Goal: Information Seeking & Learning: Learn about a topic

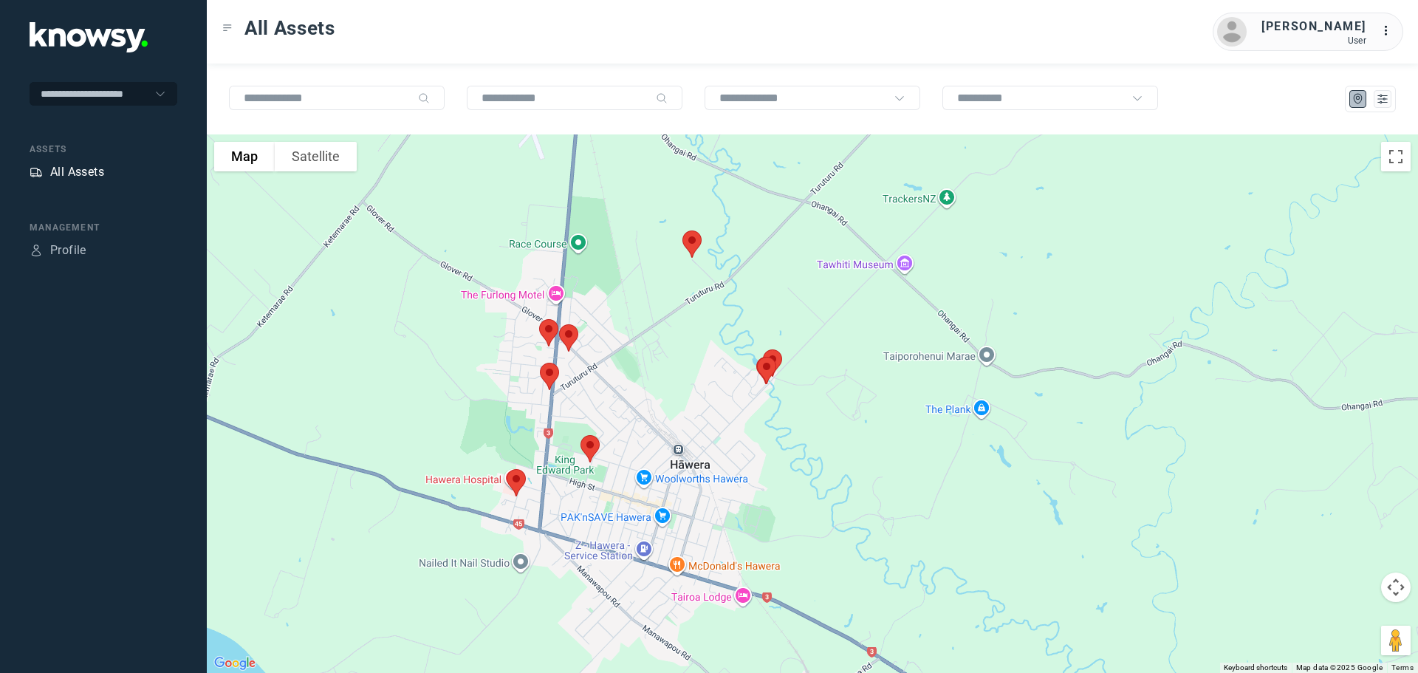
click at [69, 169] on div "All Assets" at bounding box center [77, 172] width 54 height 18
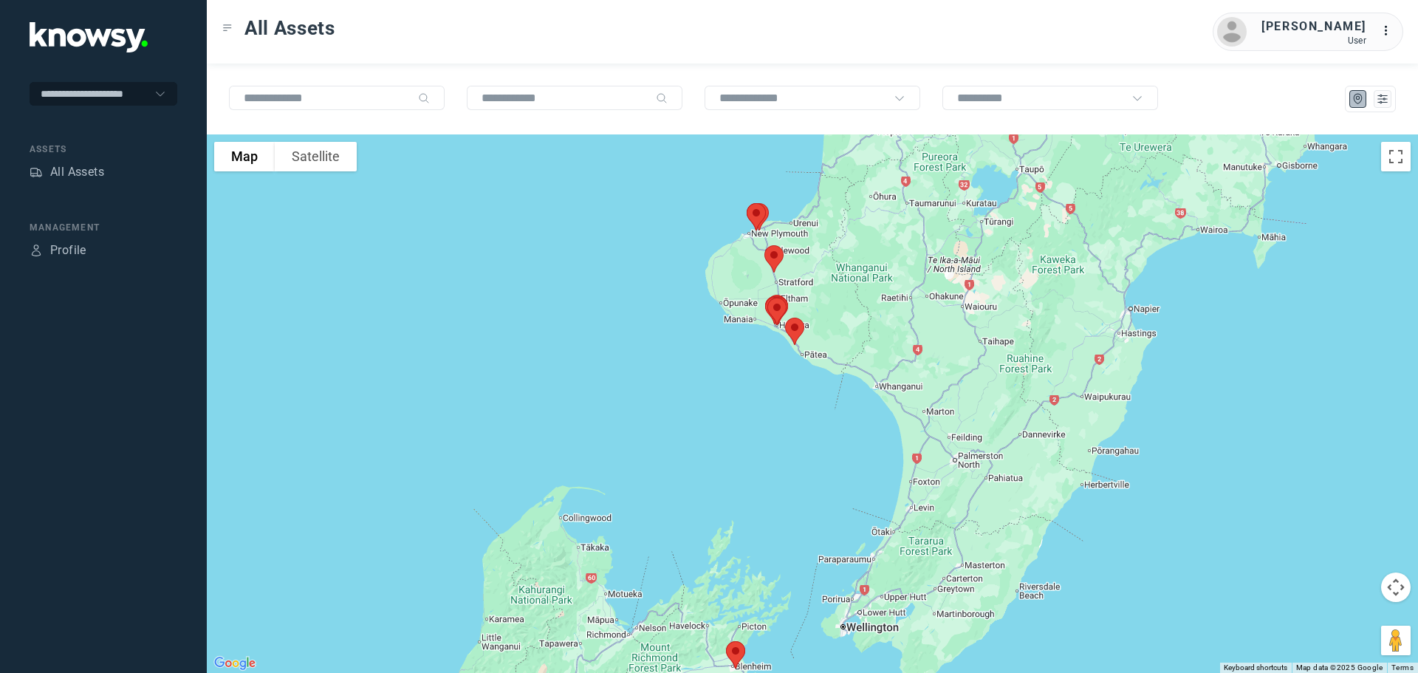
drag, startPoint x: 839, startPoint y: 226, endPoint x: 736, endPoint y: 334, distance: 148.9
click at [736, 334] on div at bounding box center [813, 403] width 1212 height 539
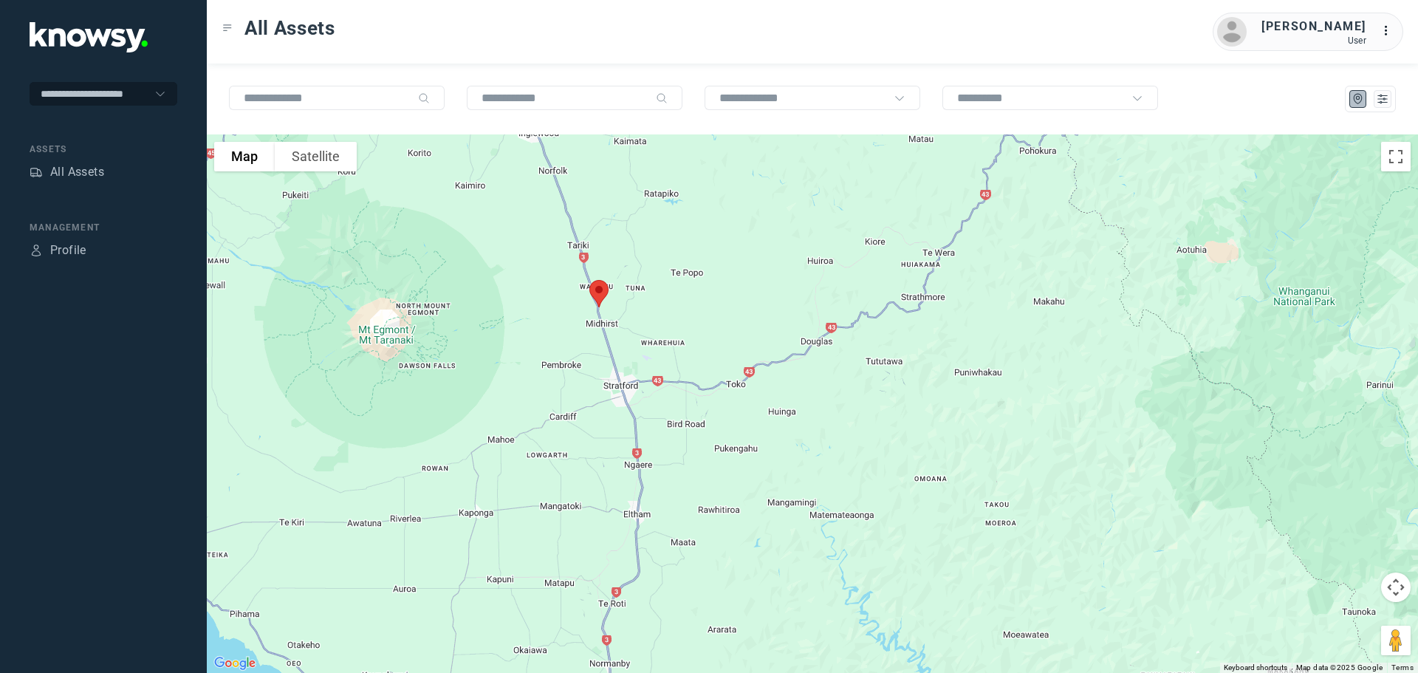
drag, startPoint x: 522, startPoint y: 431, endPoint x: 699, endPoint y: 281, distance: 232.1
click at [699, 281] on div at bounding box center [813, 403] width 1212 height 539
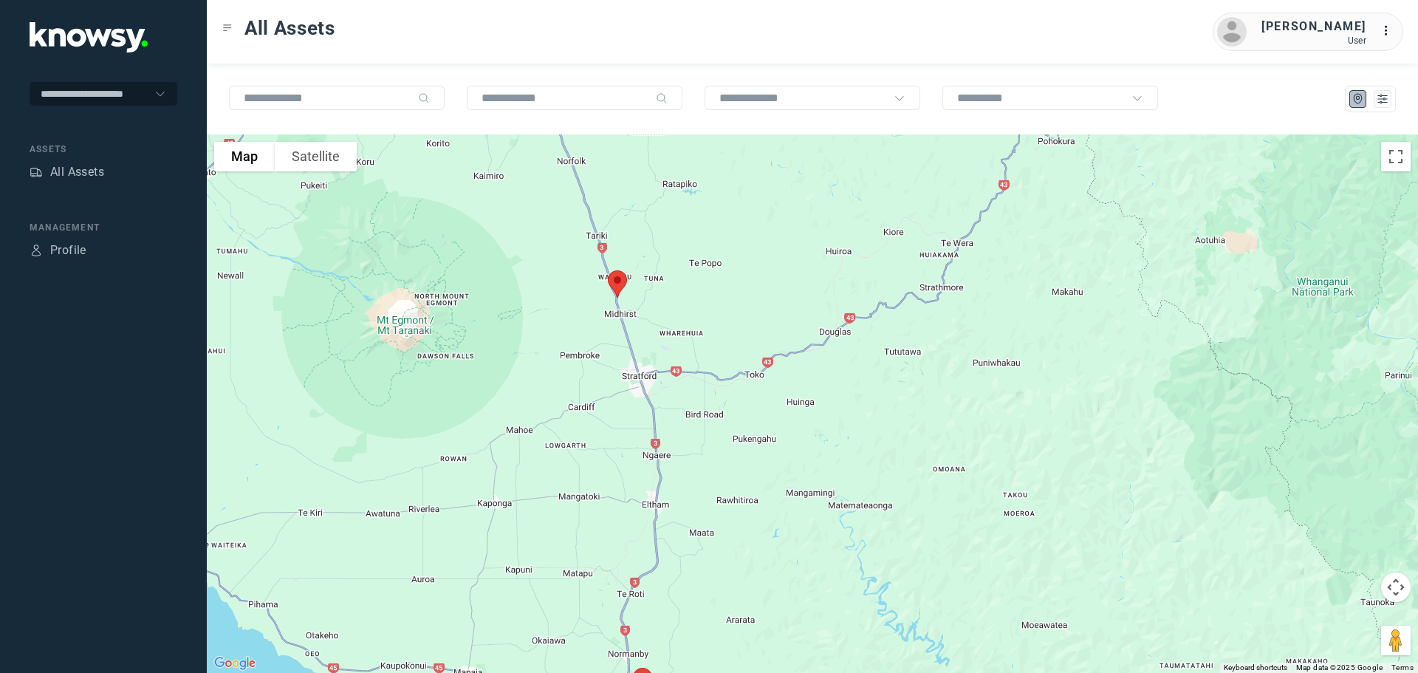
click at [612, 281] on img at bounding box center [617, 283] width 31 height 39
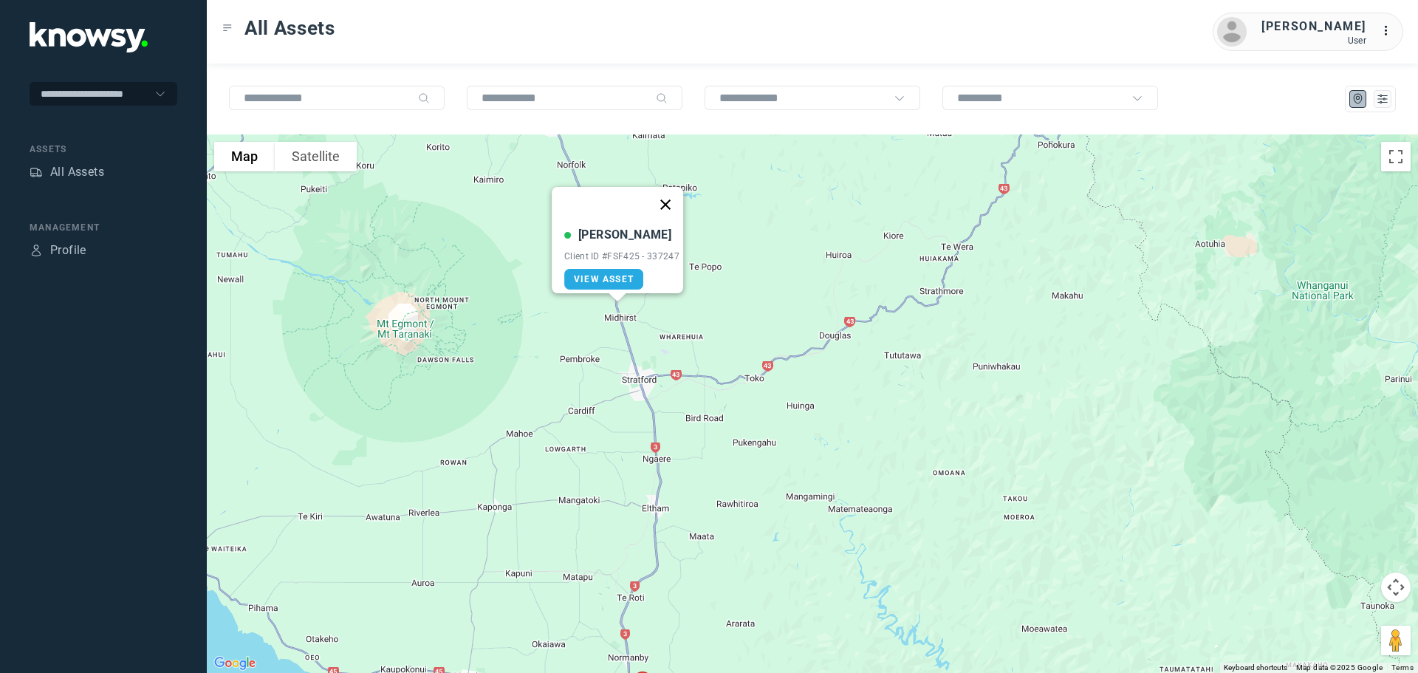
click at [672, 197] on button "Close" at bounding box center [665, 204] width 35 height 35
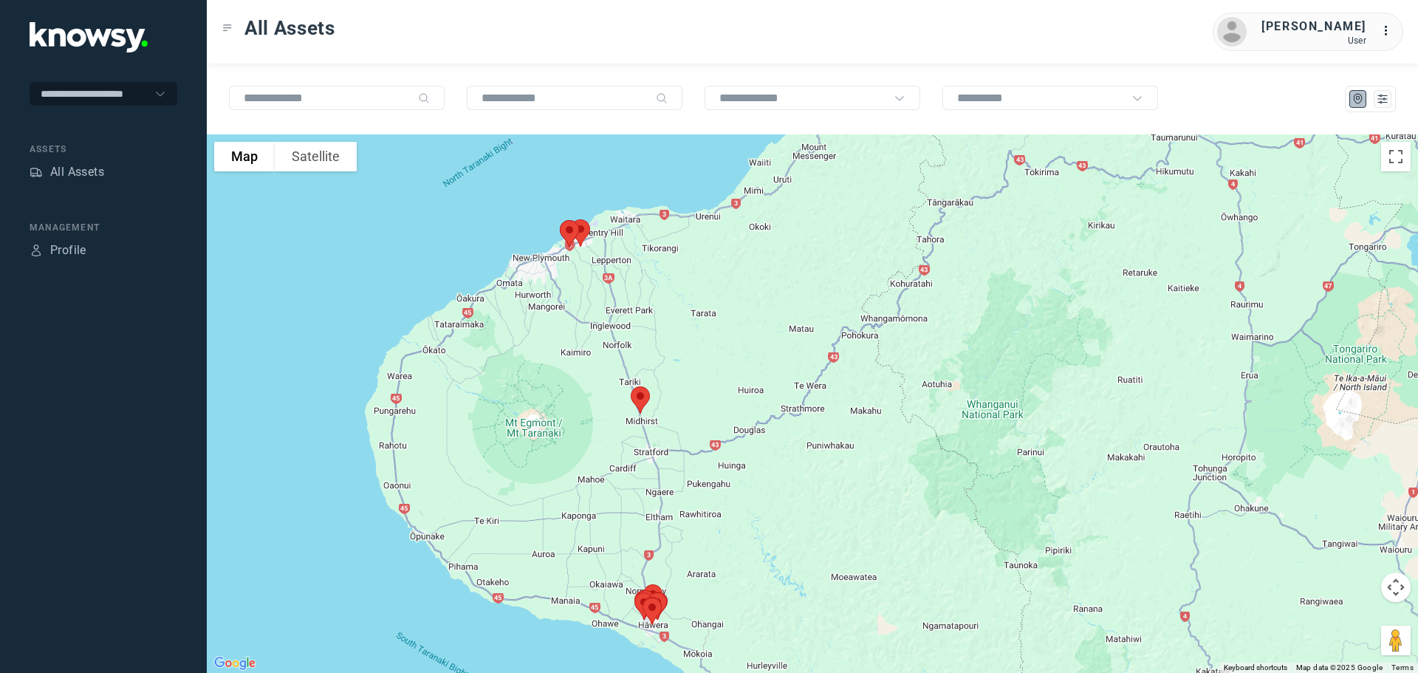
drag, startPoint x: 581, startPoint y: 207, endPoint x: 618, endPoint y: 342, distance: 140.3
click at [618, 341] on div at bounding box center [813, 403] width 1212 height 539
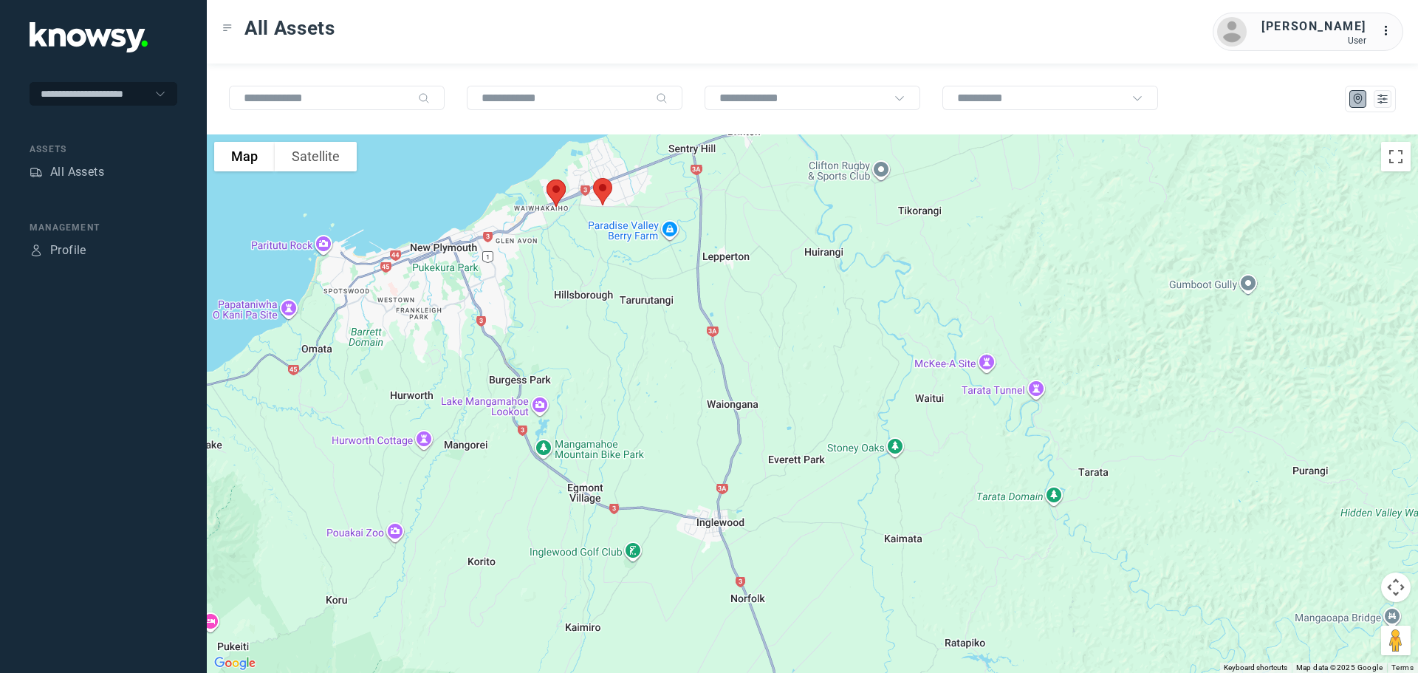
drag, startPoint x: 595, startPoint y: 239, endPoint x: 590, endPoint y: 304, distance: 65.2
click at [590, 296] on div at bounding box center [813, 403] width 1212 height 539
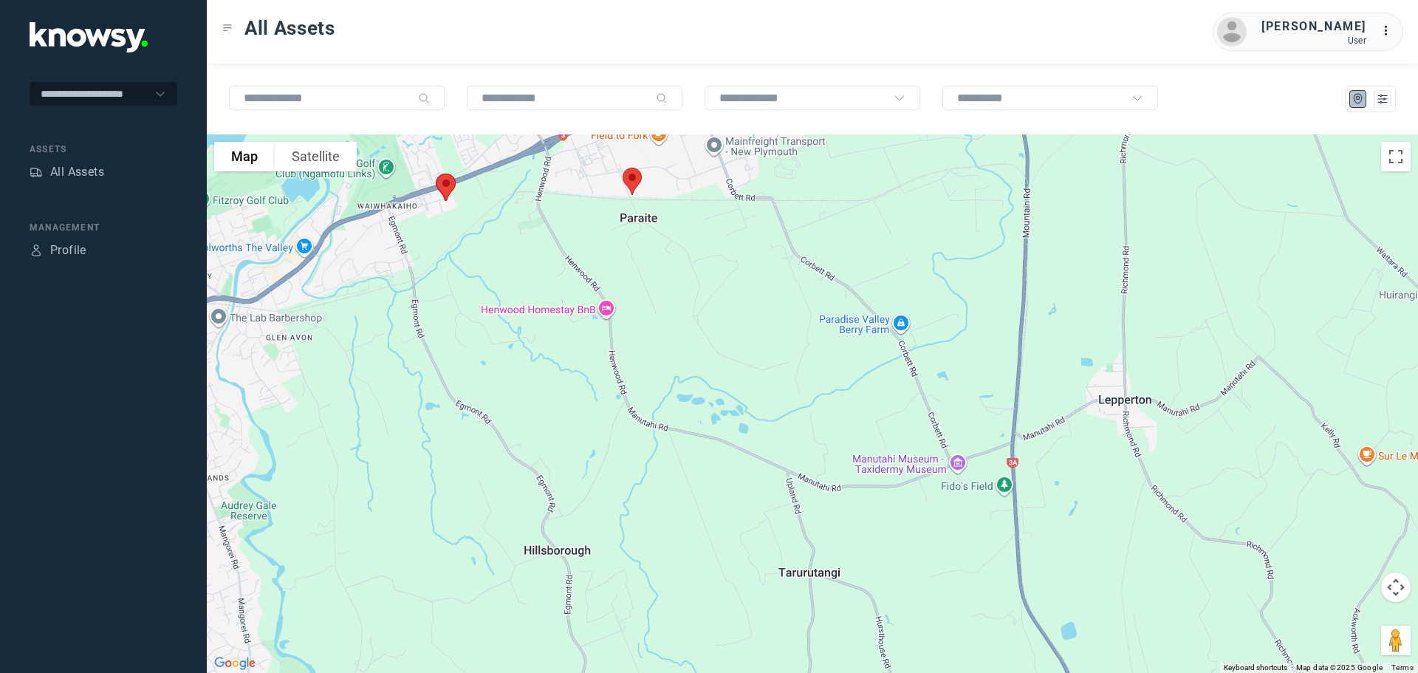
drag, startPoint x: 609, startPoint y: 213, endPoint x: 643, endPoint y: 342, distance: 133.7
click at [641, 335] on div at bounding box center [813, 403] width 1212 height 539
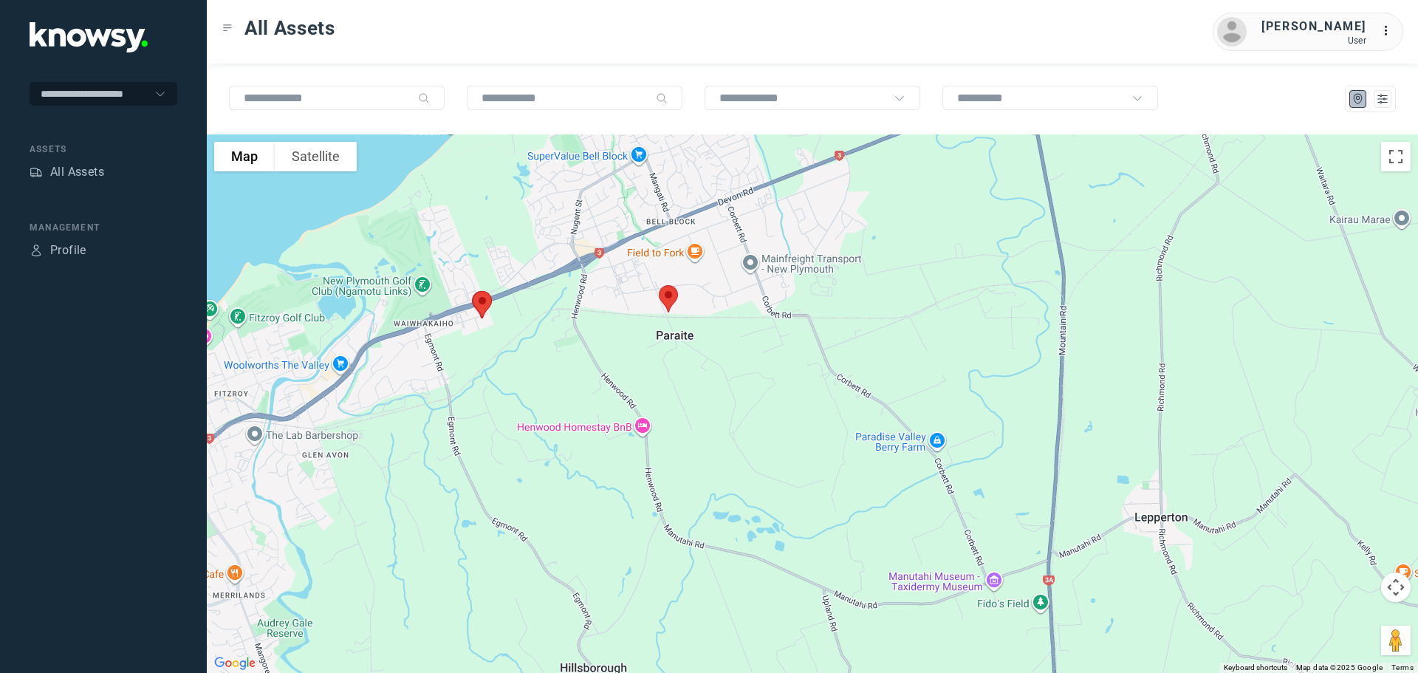
click at [674, 295] on img at bounding box center [668, 298] width 31 height 39
click at [649, 285] on span "View Asset" at bounding box center [655, 290] width 60 height 10
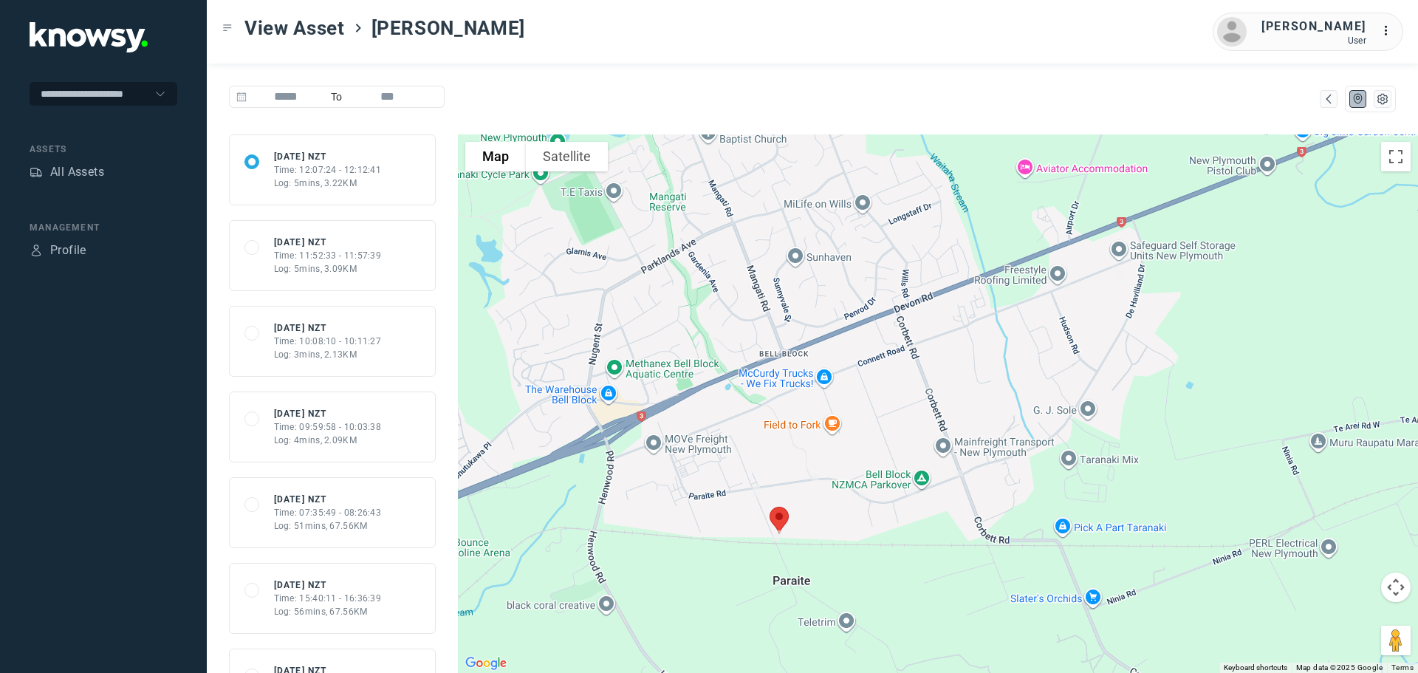
click at [319, 507] on div "Time: 07:35:49 - 08:26:43" at bounding box center [328, 512] width 108 height 13
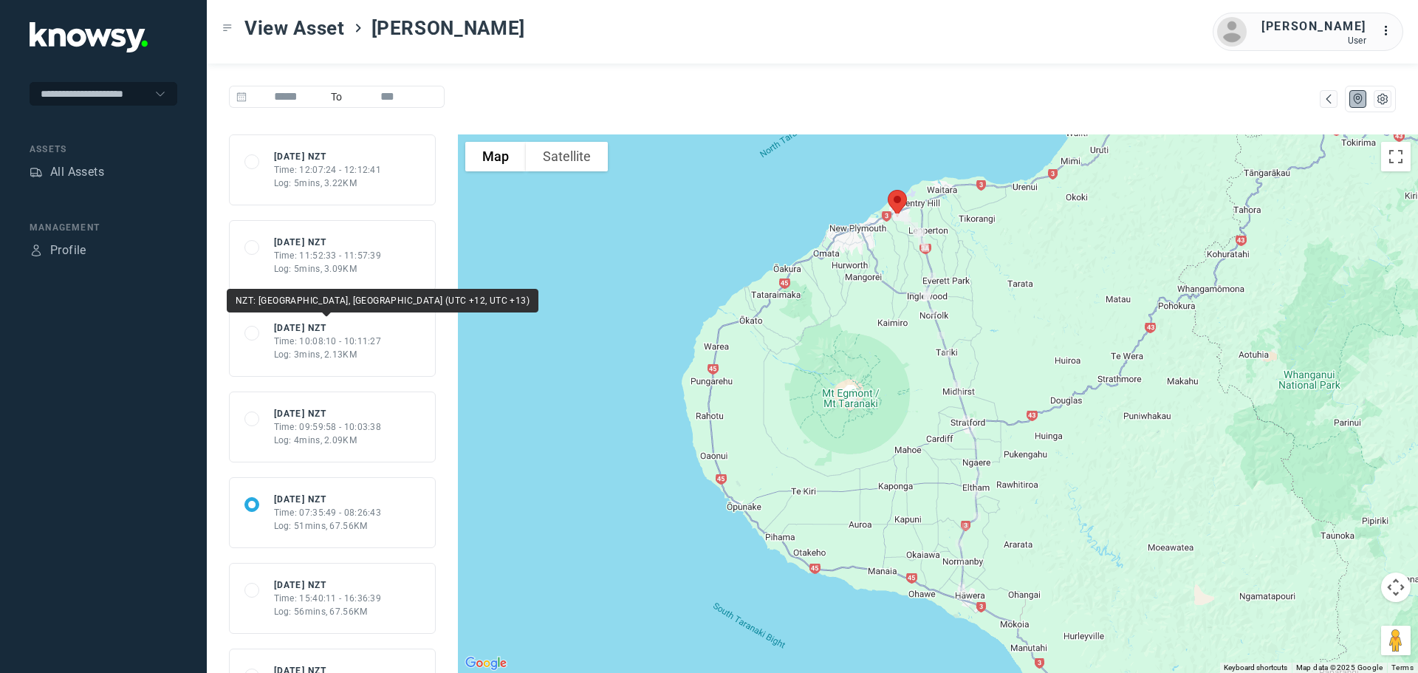
click at [312, 332] on div "[DATE] NZT" at bounding box center [328, 327] width 108 height 13
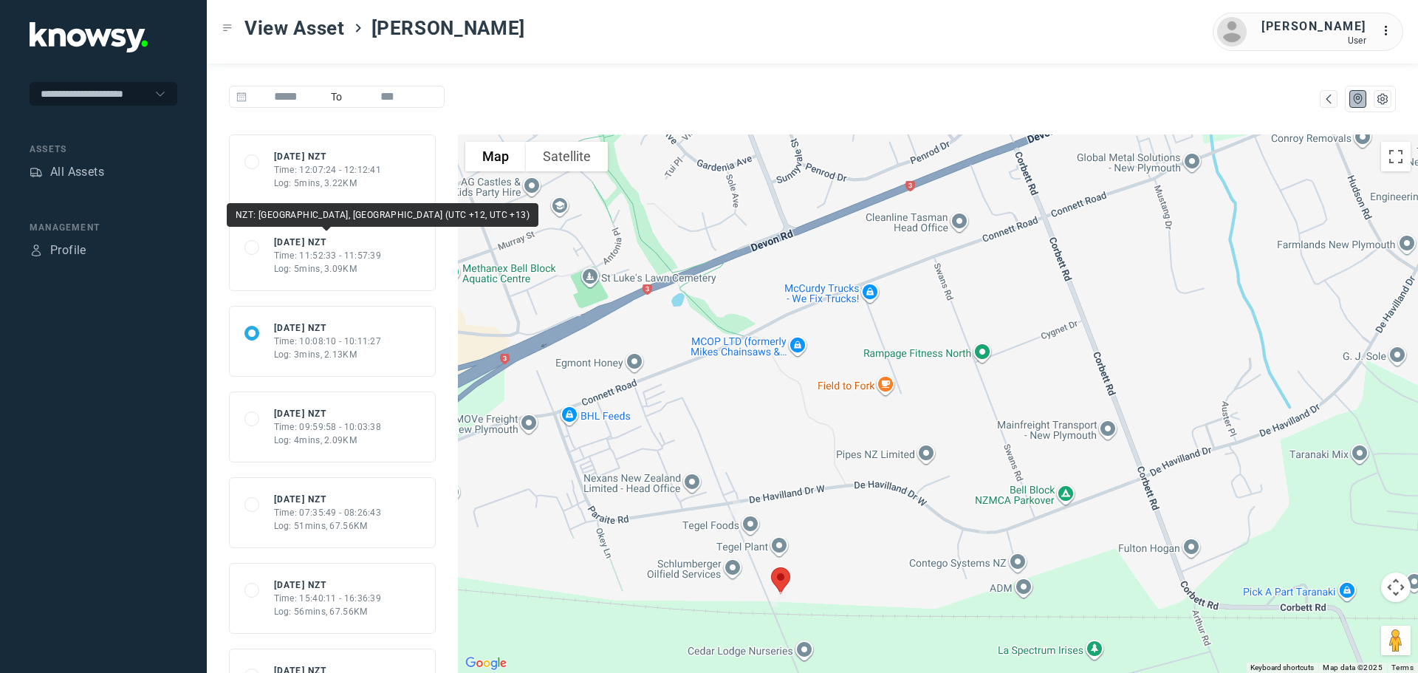
click at [319, 241] on div "[DATE] NZT" at bounding box center [328, 242] width 108 height 13
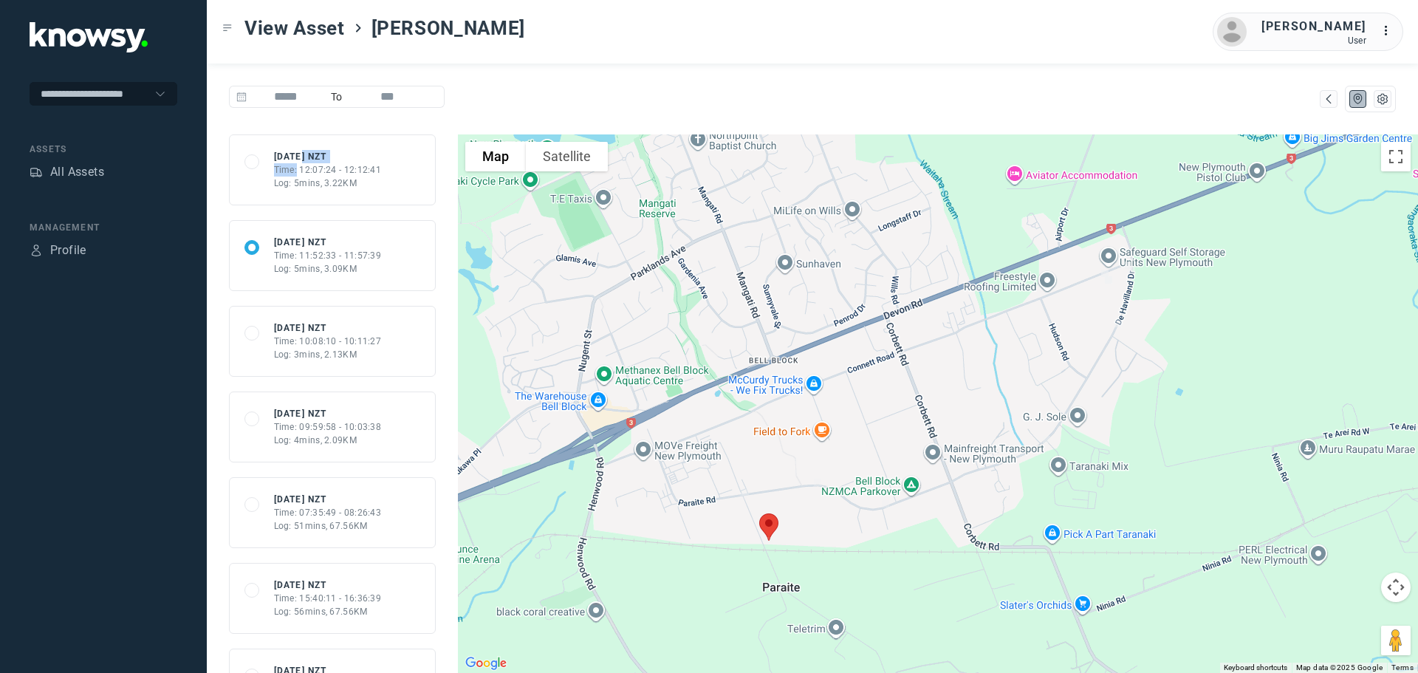
click at [296, 162] on div "[DATE] NZT Time: 12:07:24 - 12:12:41 Log: 5mins, 3.22KM" at bounding box center [328, 170] width 108 height 40
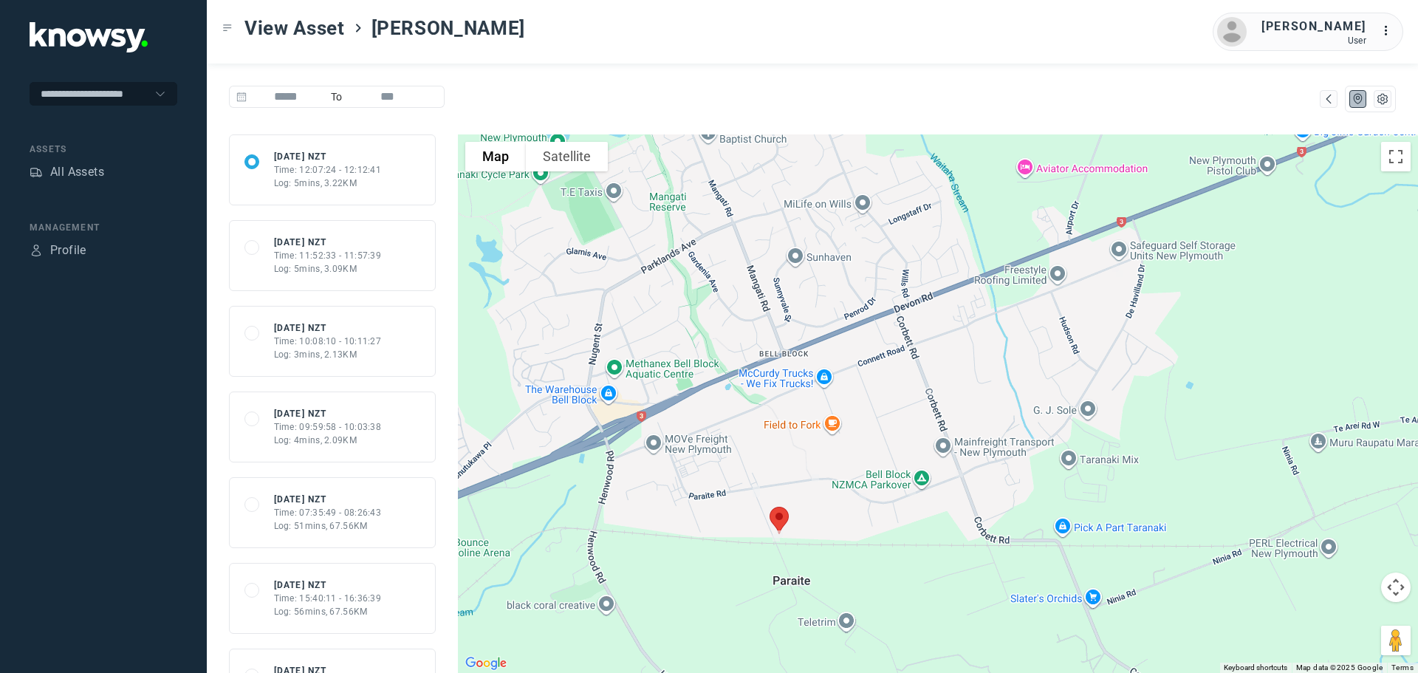
click at [341, 185] on div "Log: 5mins, 3.22KM" at bounding box center [328, 183] width 108 height 13
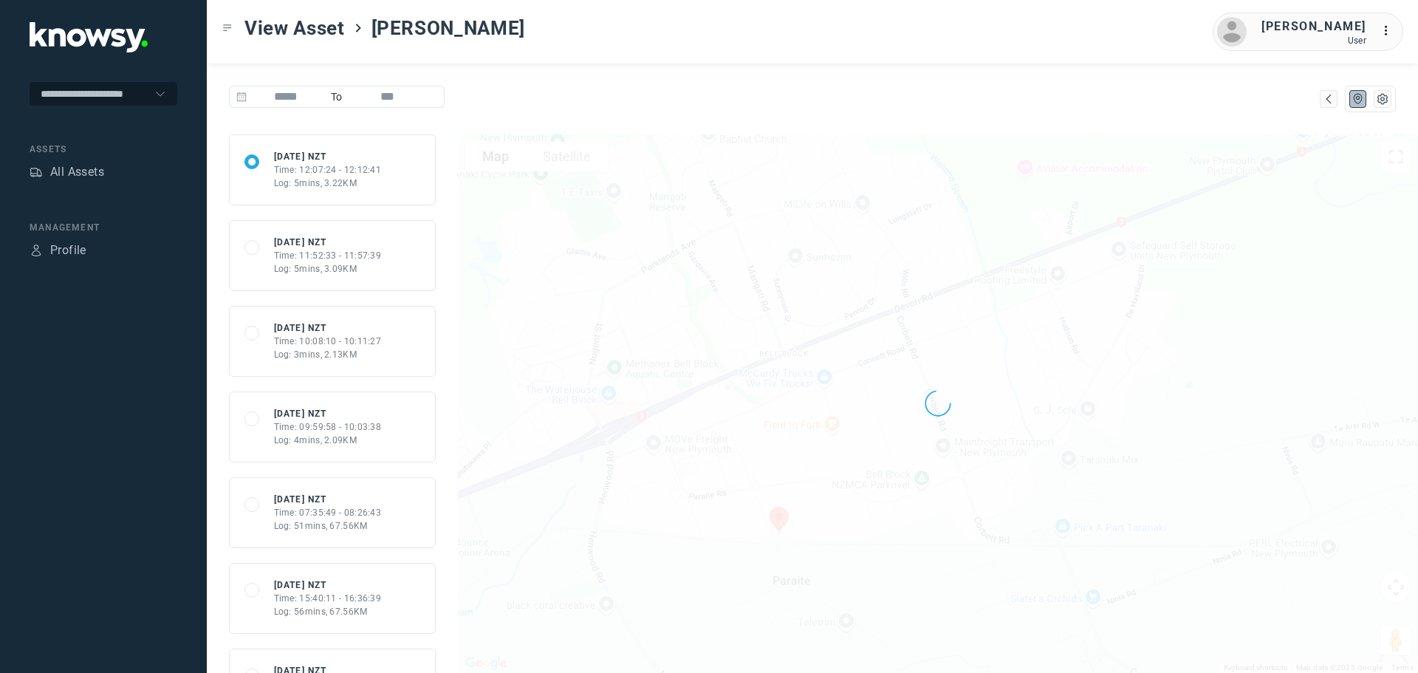
click at [80, 161] on nav "Assets All Assets" at bounding box center [104, 163] width 148 height 41
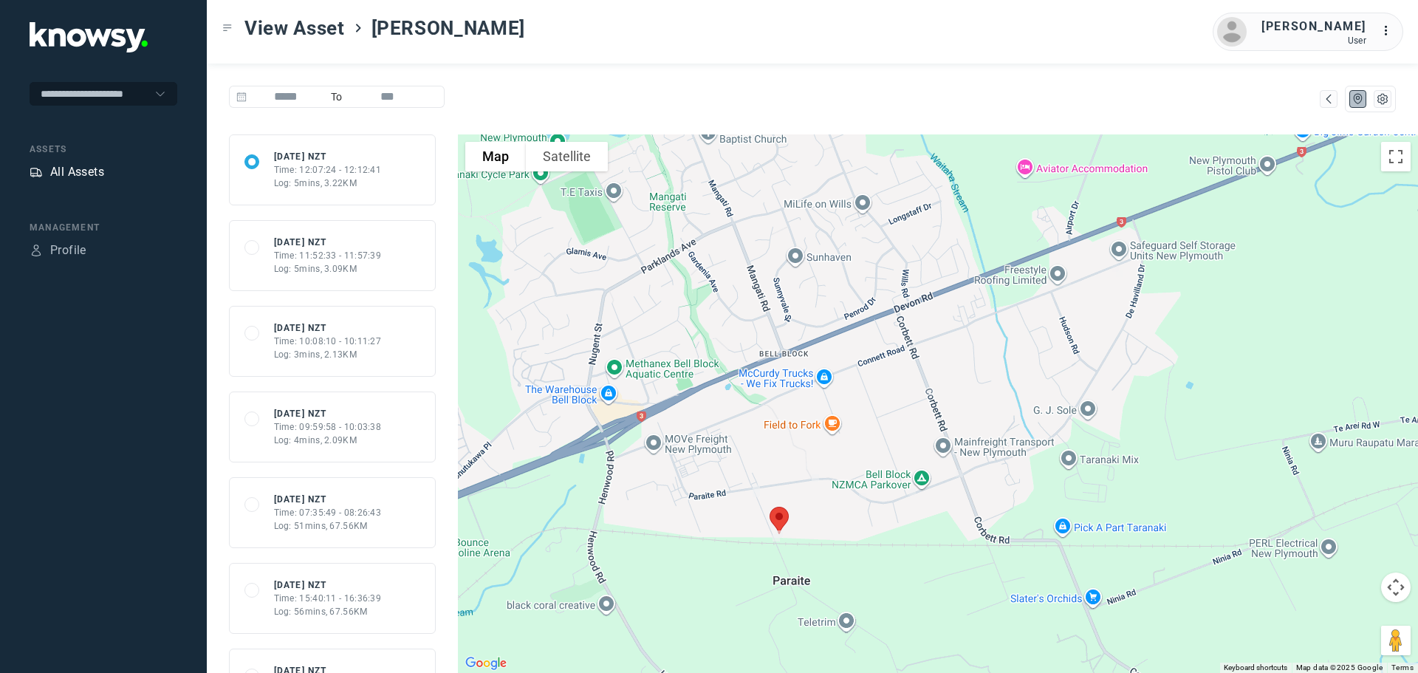
click at [72, 174] on div "All Assets" at bounding box center [77, 172] width 54 height 18
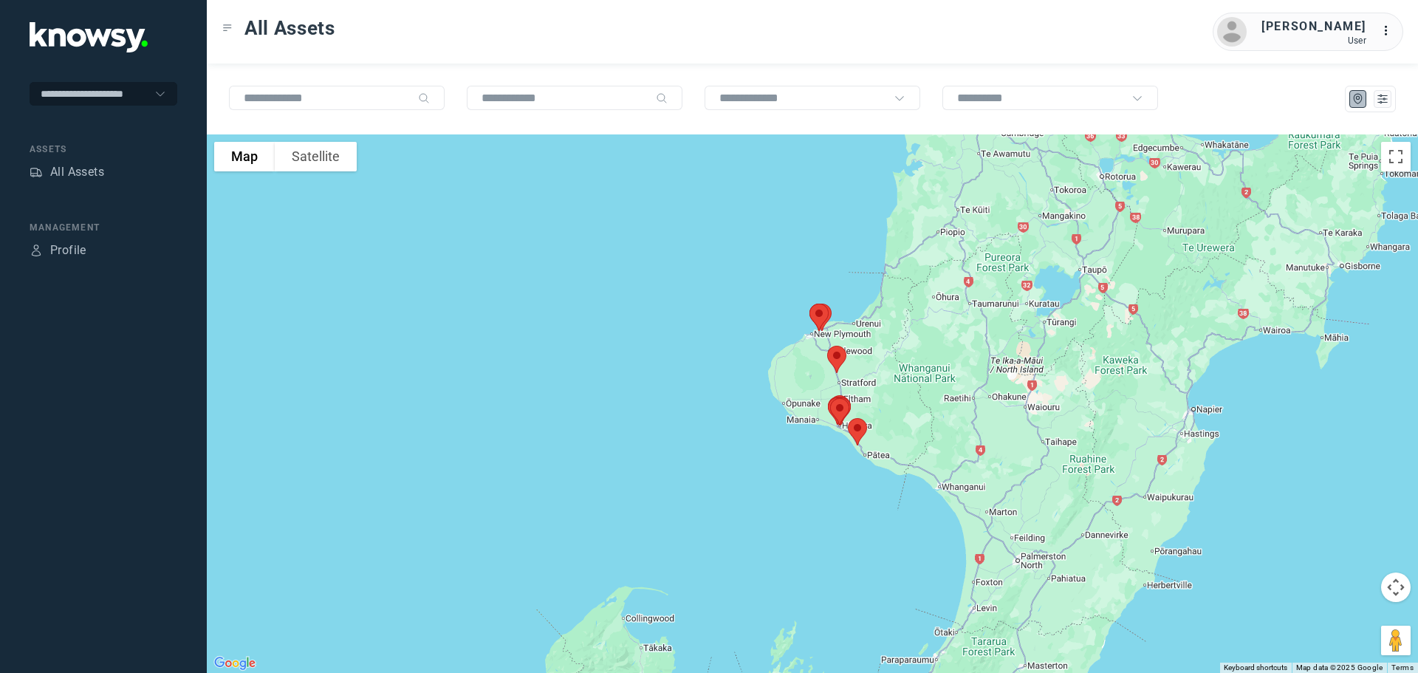
drag, startPoint x: 852, startPoint y: 257, endPoint x: 865, endPoint y: 384, distance: 127.8
click at [865, 384] on div at bounding box center [813, 403] width 1212 height 539
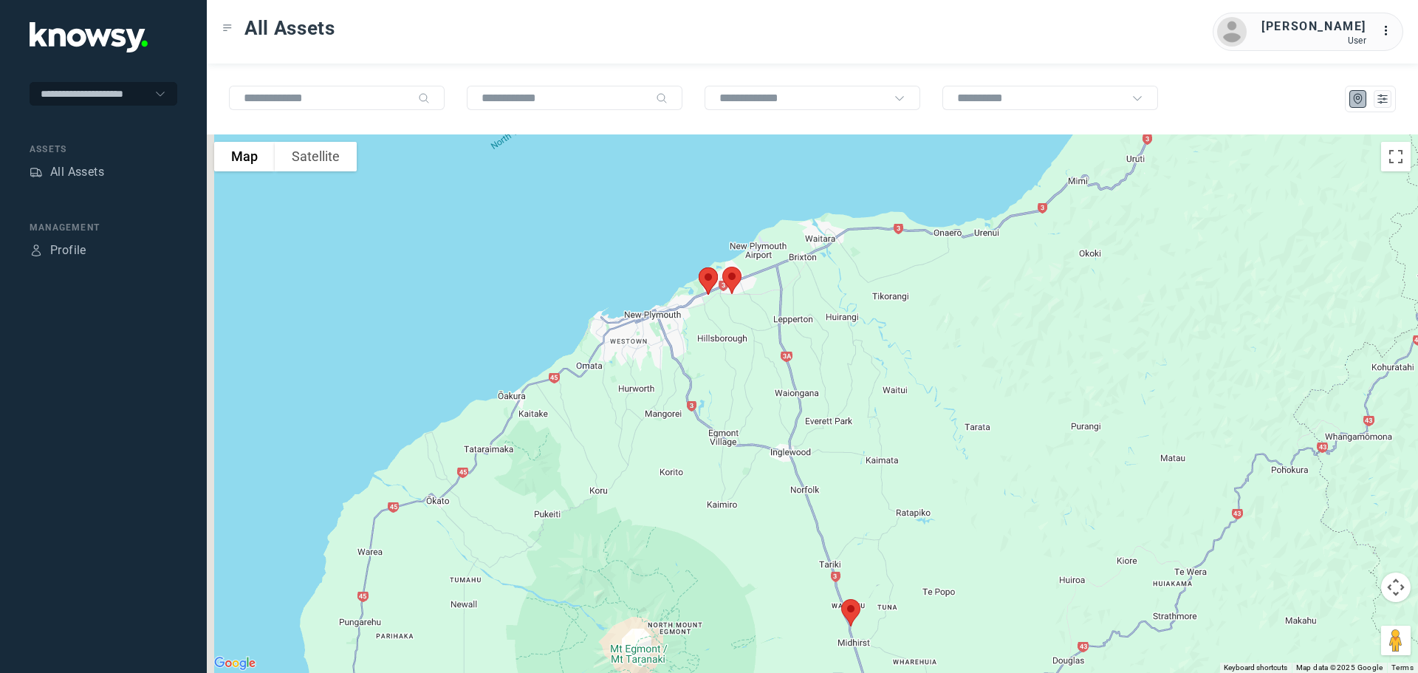
drag, startPoint x: 679, startPoint y: 315, endPoint x: 796, endPoint y: 387, distance: 138.0
click at [799, 385] on div at bounding box center [813, 403] width 1212 height 539
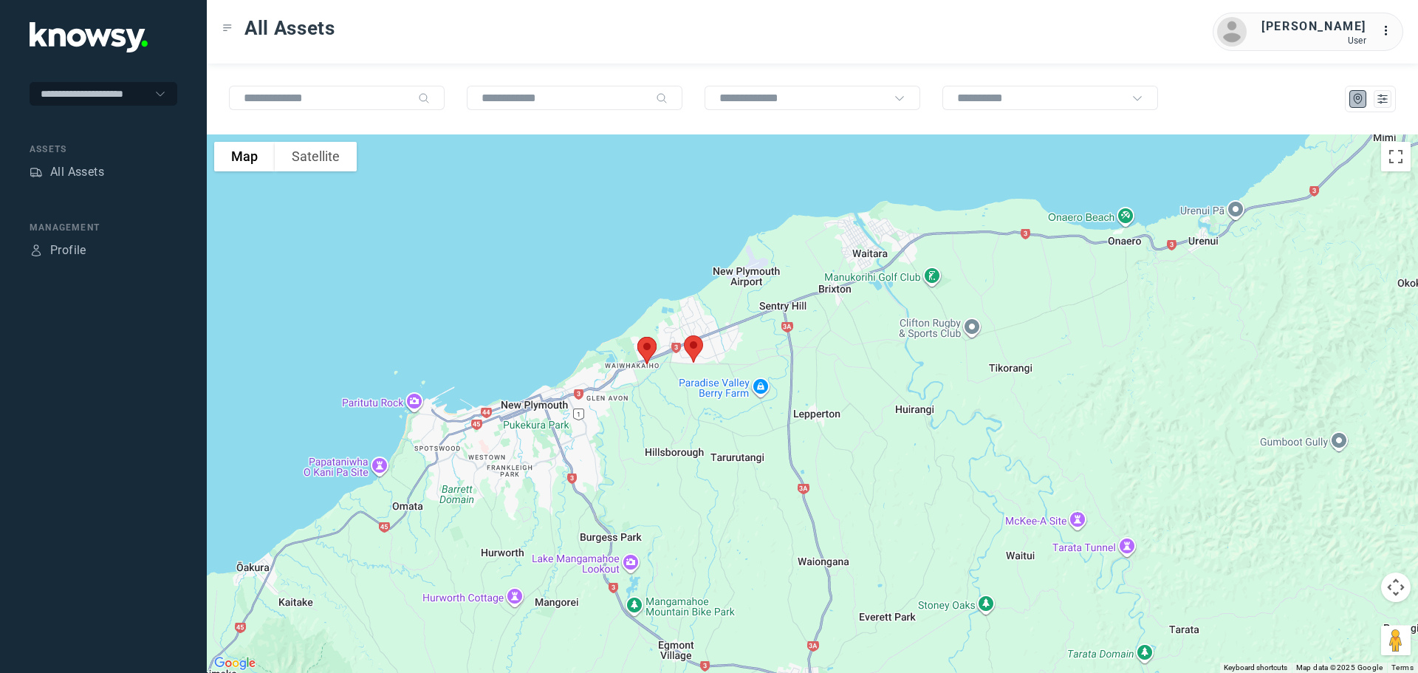
drag, startPoint x: 661, startPoint y: 277, endPoint x: 648, endPoint y: 375, distance: 99.2
click at [648, 375] on div "To navigate, press the arrow keys." at bounding box center [813, 403] width 1212 height 539
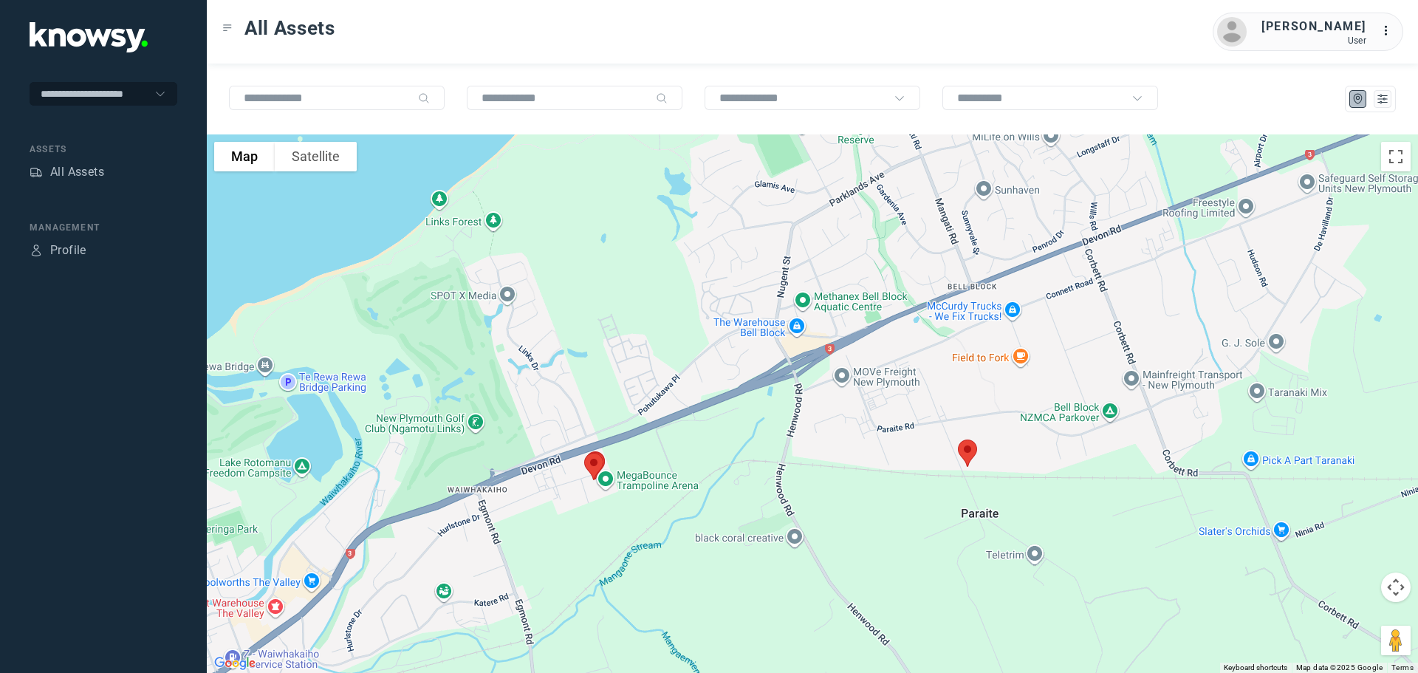
drag, startPoint x: 647, startPoint y: 443, endPoint x: 698, endPoint y: 315, distance: 137.6
click at [698, 316] on div at bounding box center [813, 403] width 1212 height 539
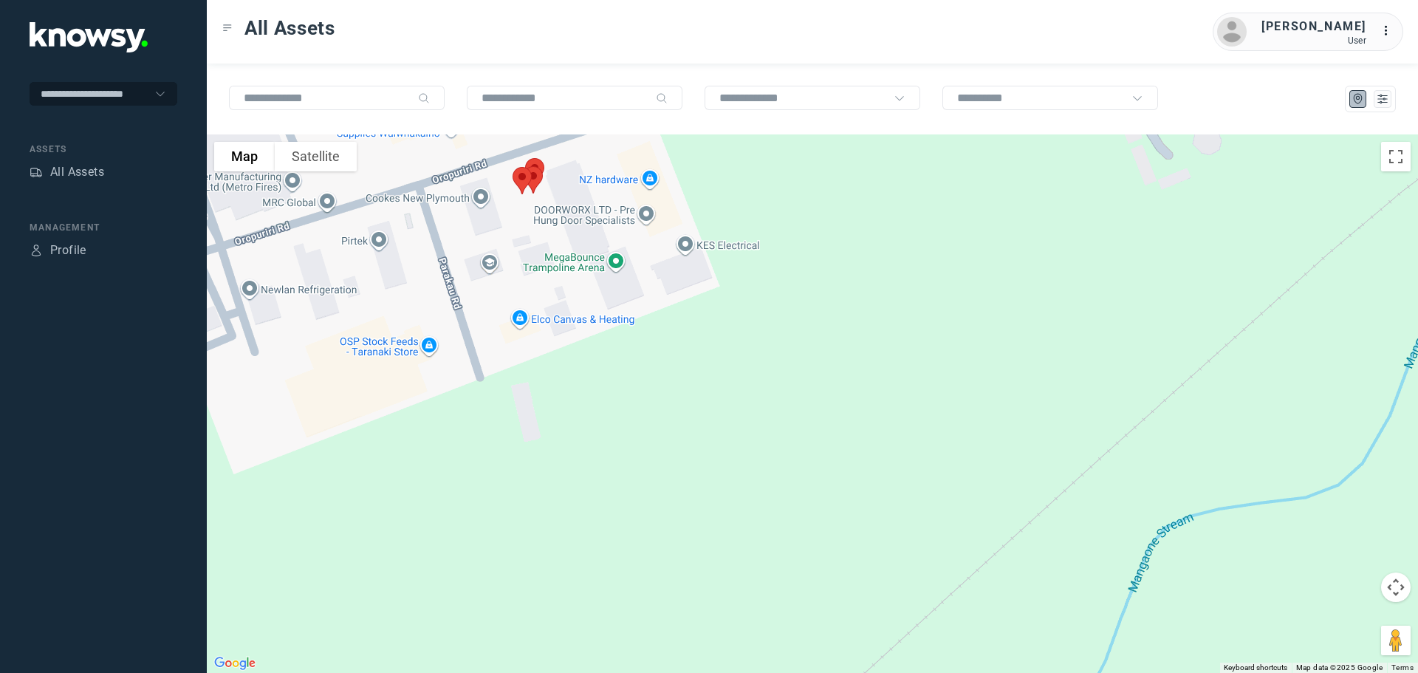
drag, startPoint x: 616, startPoint y: 328, endPoint x: 624, endPoint y: 443, distance: 115.5
click at [626, 443] on div at bounding box center [813, 403] width 1212 height 539
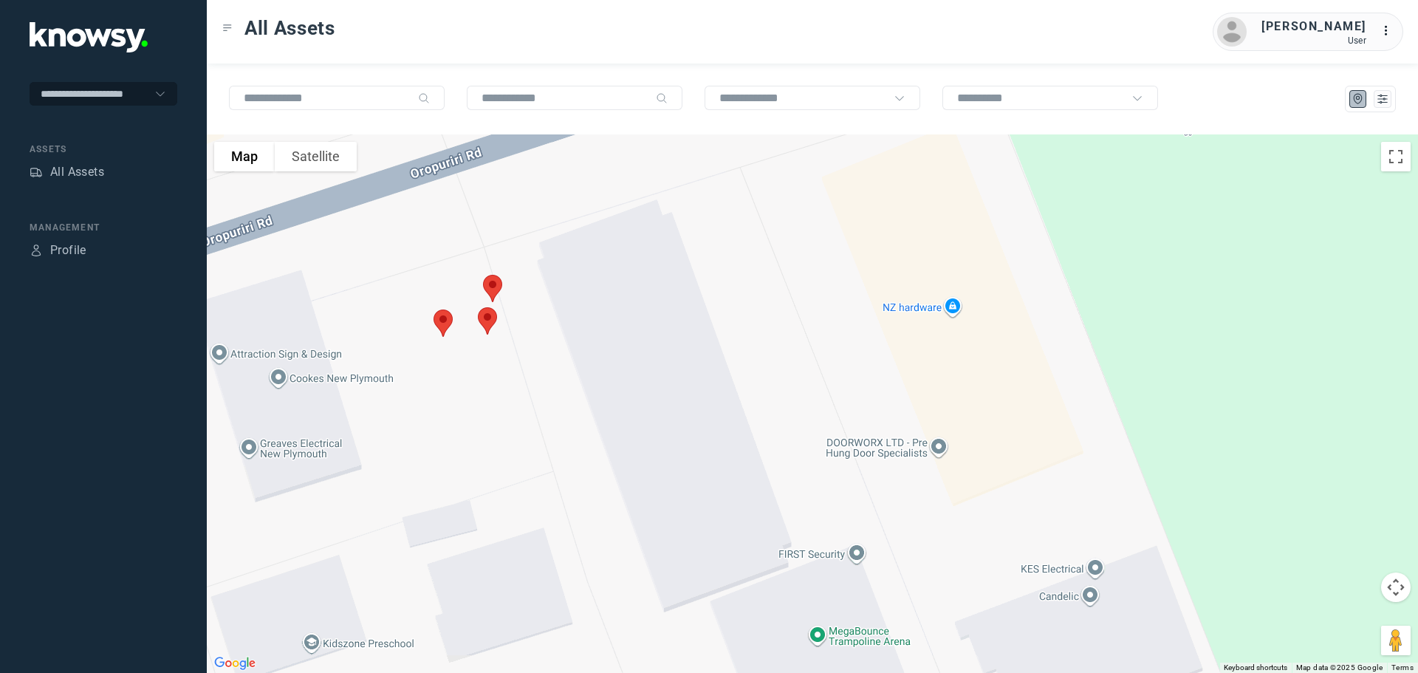
click at [491, 316] on img at bounding box center [487, 320] width 31 height 39
click at [540, 221] on button "Close" at bounding box center [536, 237] width 35 height 35
click at [497, 285] on img at bounding box center [492, 288] width 31 height 39
click at [553, 194] on button "Close" at bounding box center [542, 205] width 35 height 35
click at [449, 320] on img at bounding box center [443, 323] width 31 height 39
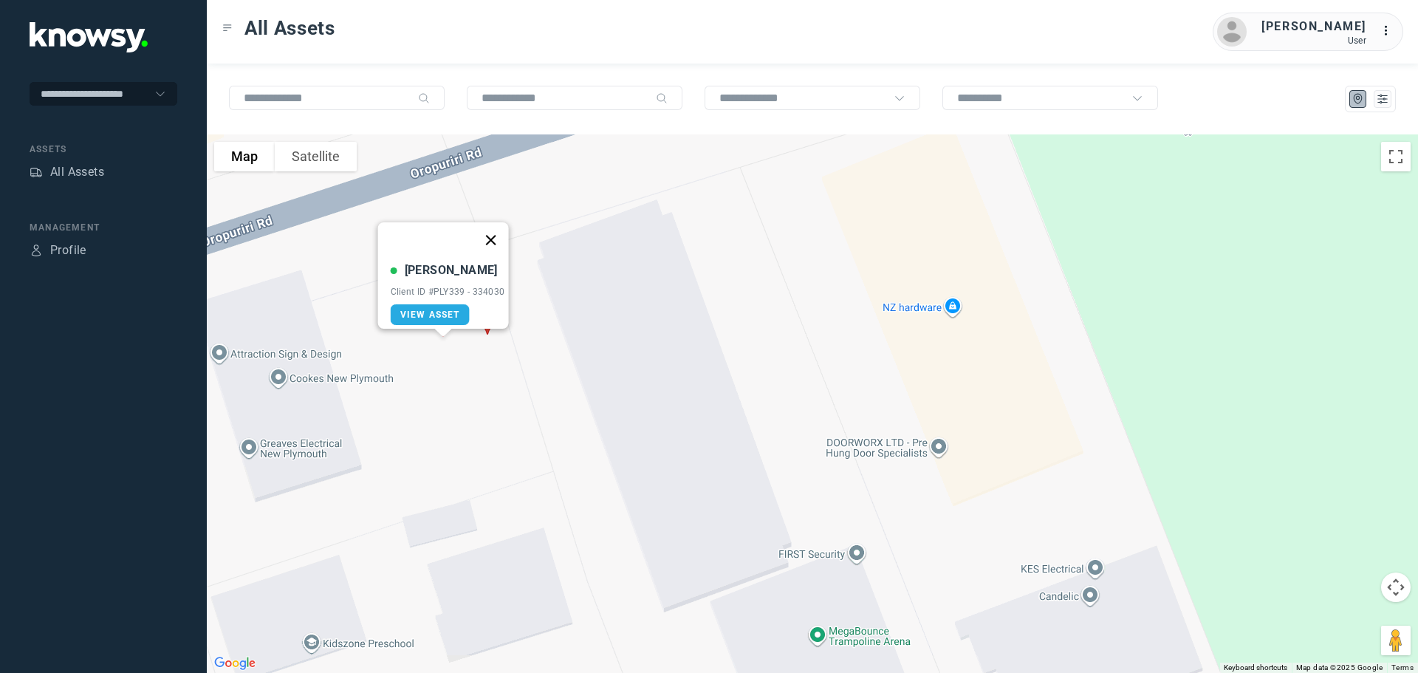
click at [499, 228] on button "Close" at bounding box center [490, 239] width 35 height 35
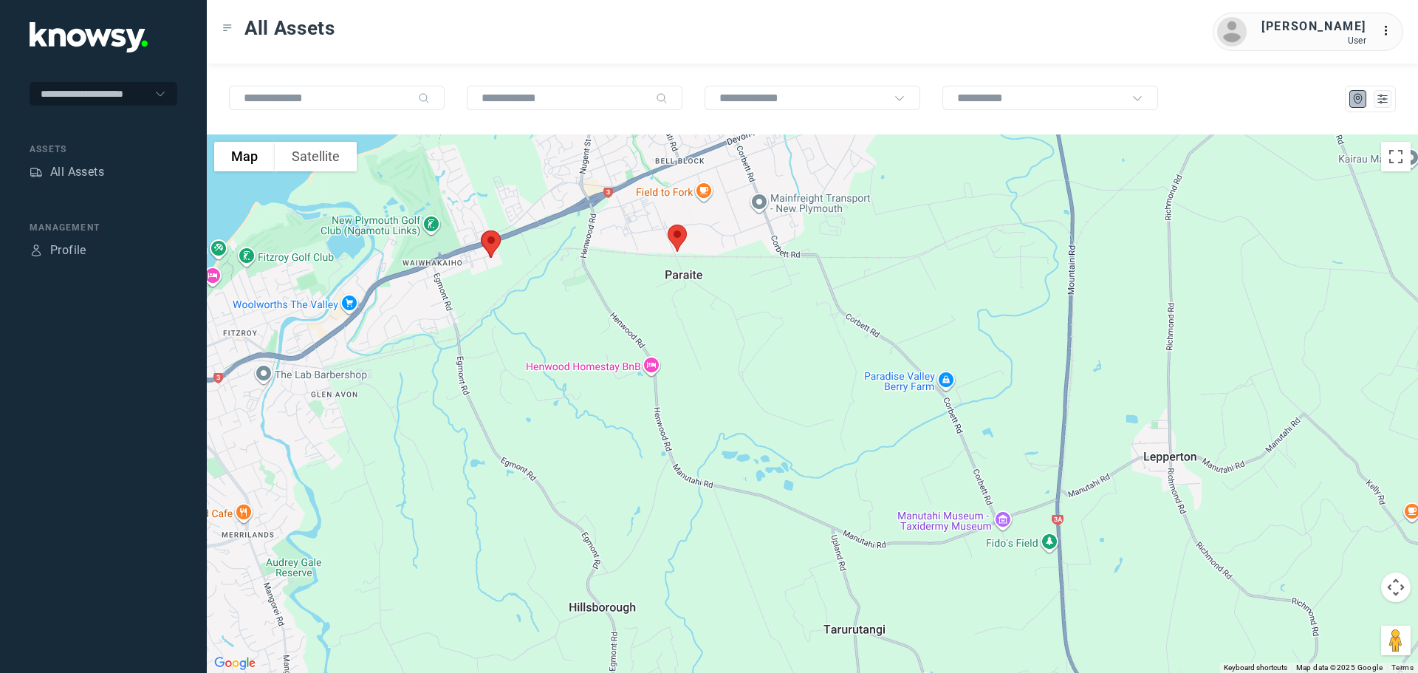
drag, startPoint x: 949, startPoint y: 376, endPoint x: 748, endPoint y: 336, distance: 204.1
click at [748, 336] on div at bounding box center [813, 403] width 1212 height 539
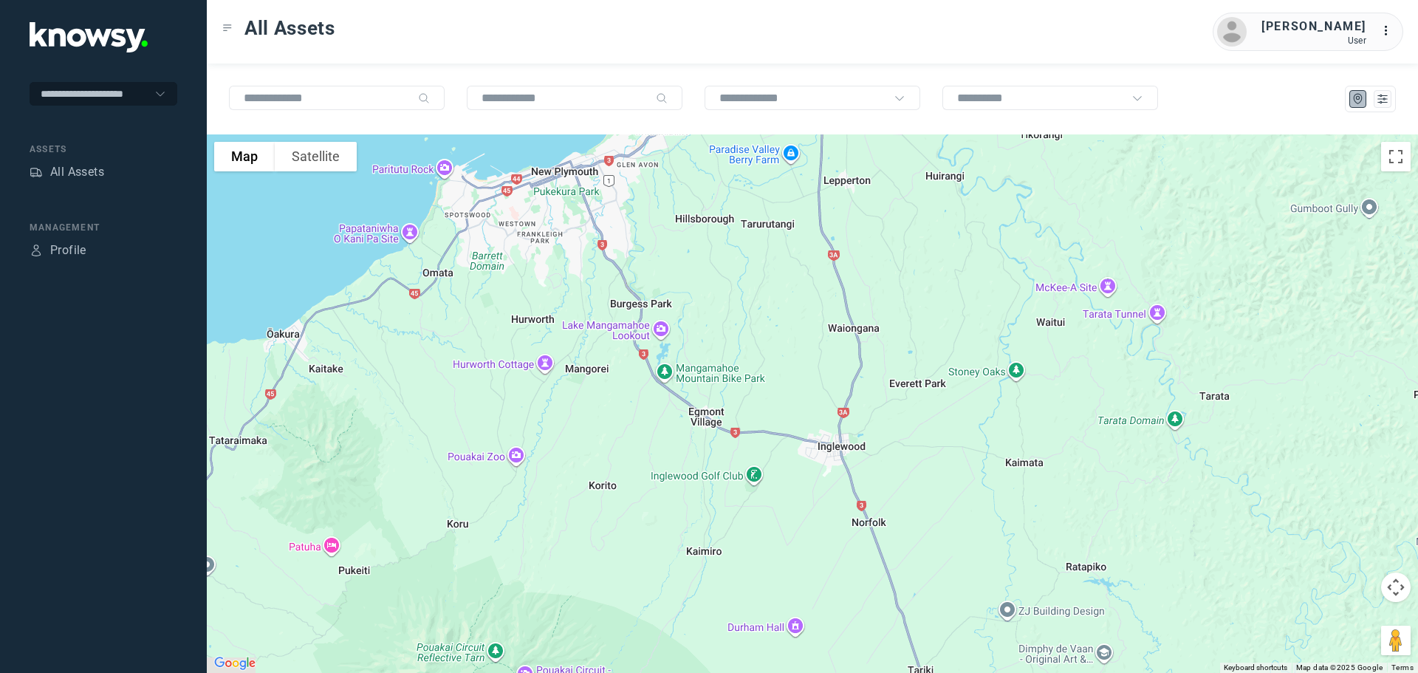
drag, startPoint x: 836, startPoint y: 494, endPoint x: 765, endPoint y: 310, distance: 197.8
click at [765, 310] on div at bounding box center [813, 403] width 1212 height 539
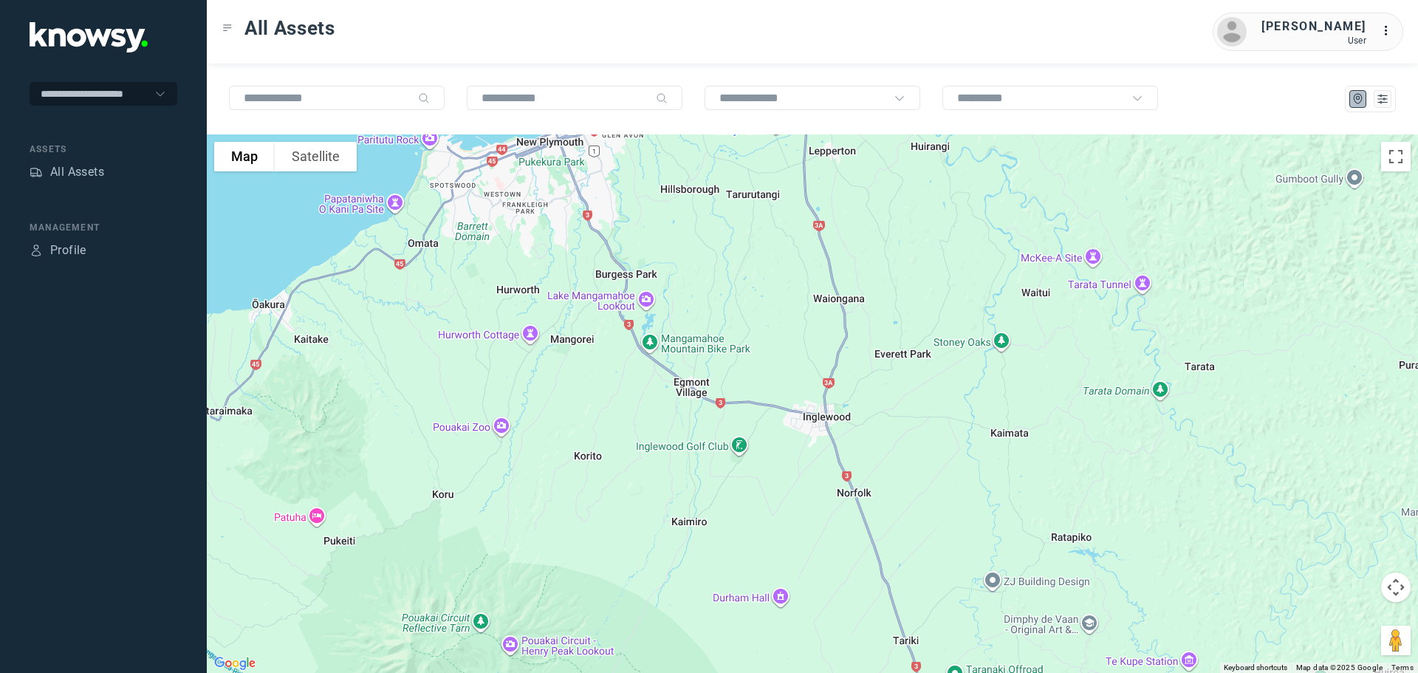
drag, startPoint x: 796, startPoint y: 409, endPoint x: 670, endPoint y: 187, distance: 255.4
click at [670, 187] on div at bounding box center [813, 403] width 1212 height 539
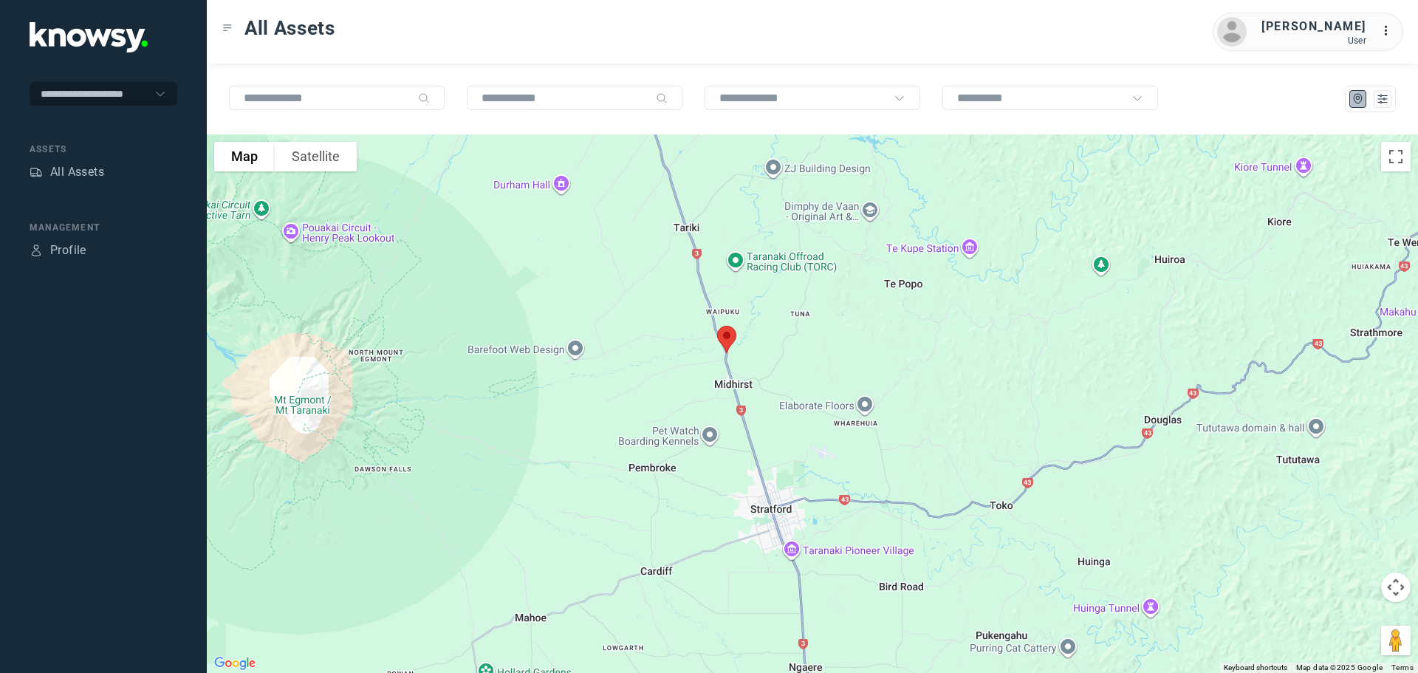
drag, startPoint x: 789, startPoint y: 351, endPoint x: 727, endPoint y: 217, distance: 147.4
click at [727, 217] on div at bounding box center [813, 403] width 1212 height 539
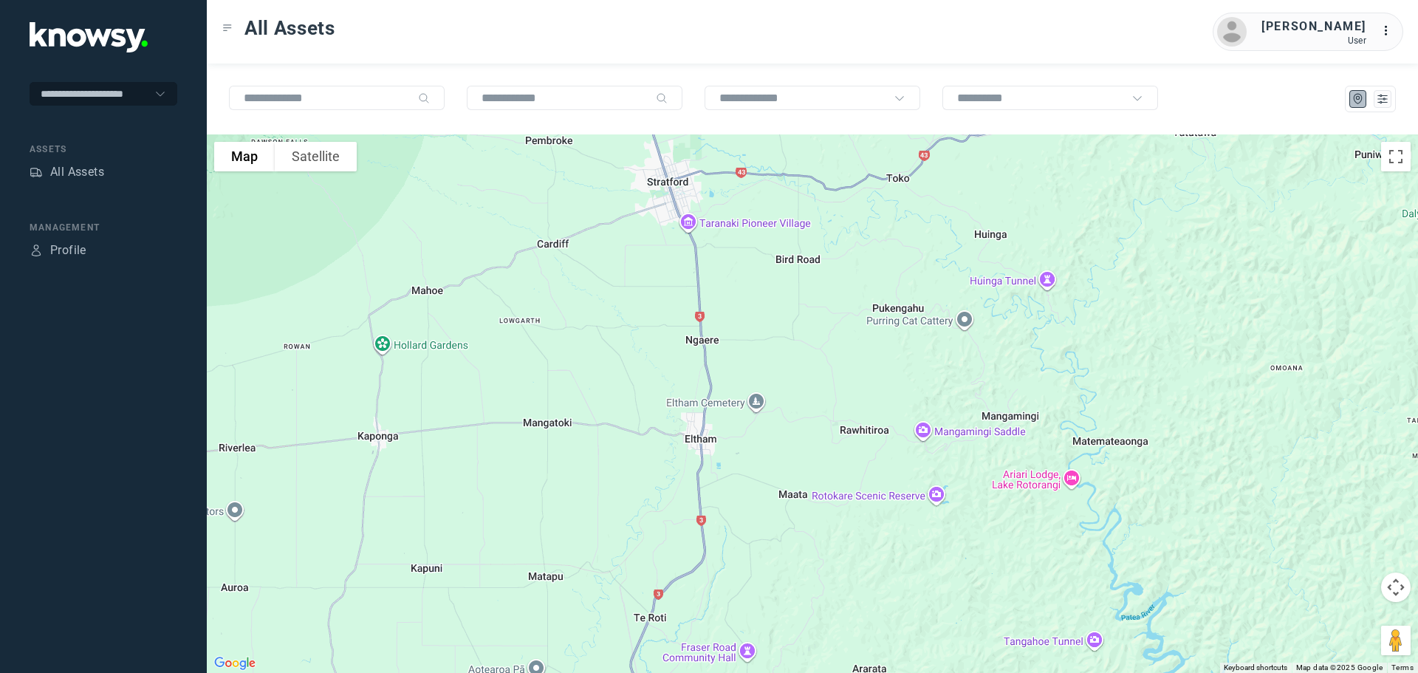
drag, startPoint x: 793, startPoint y: 397, endPoint x: 775, endPoint y: 252, distance: 145.9
click at [776, 244] on div at bounding box center [813, 403] width 1212 height 539
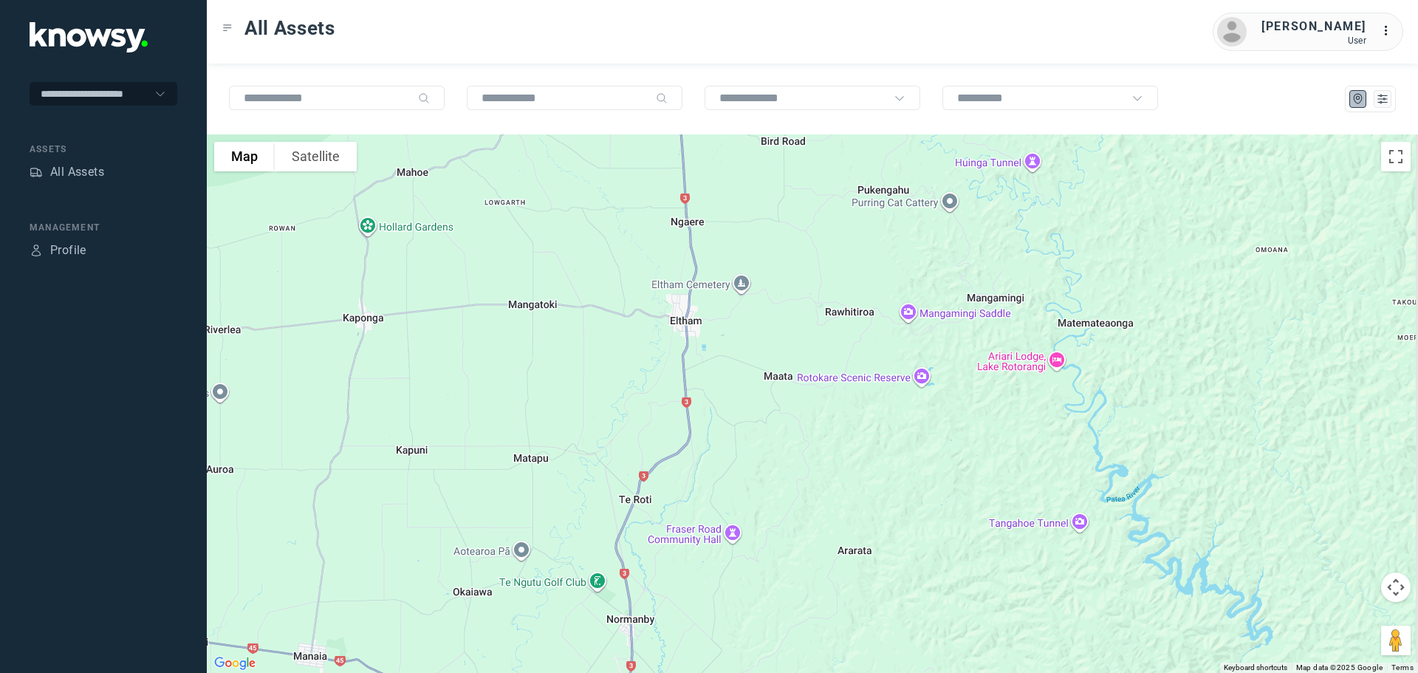
drag, startPoint x: 789, startPoint y: 422, endPoint x: 754, endPoint y: 312, distance: 114.7
click at [762, 290] on div at bounding box center [813, 403] width 1212 height 539
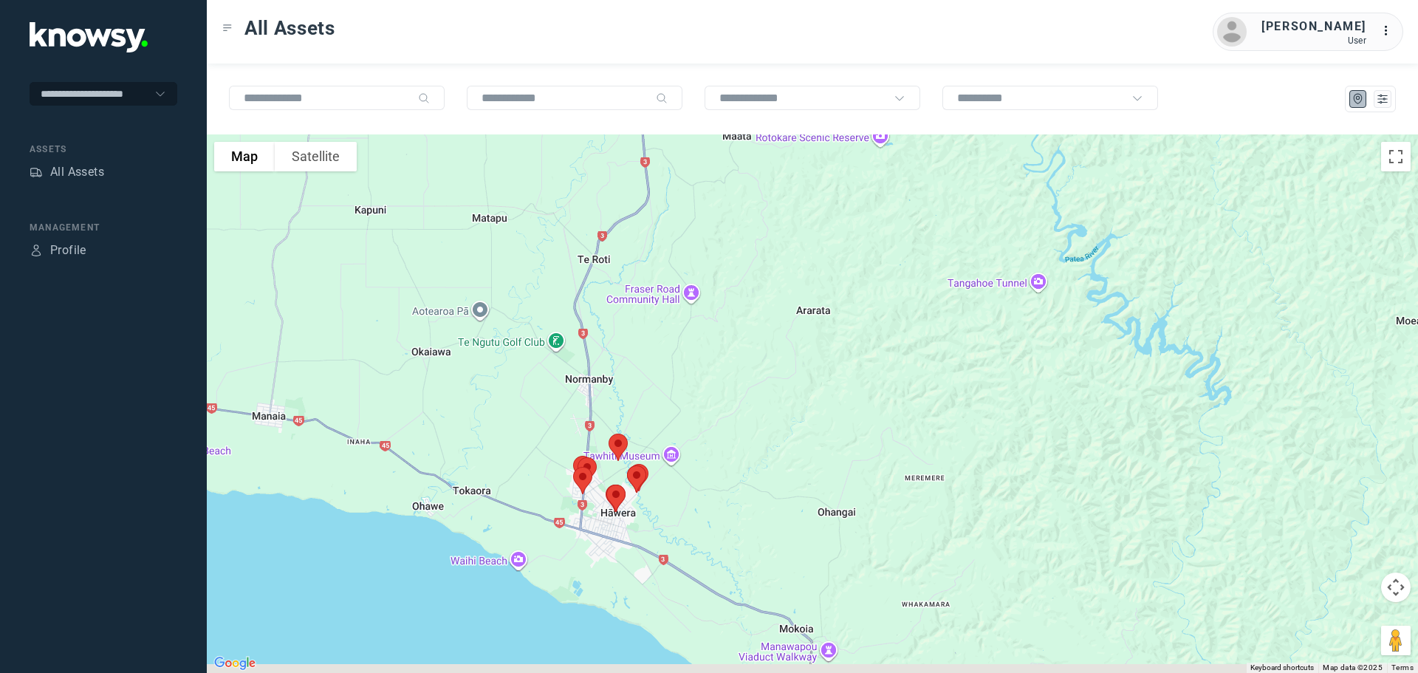
drag, startPoint x: 745, startPoint y: 405, endPoint x: 747, endPoint y: 327, distance: 78.3
click at [747, 327] on div at bounding box center [813, 403] width 1212 height 539
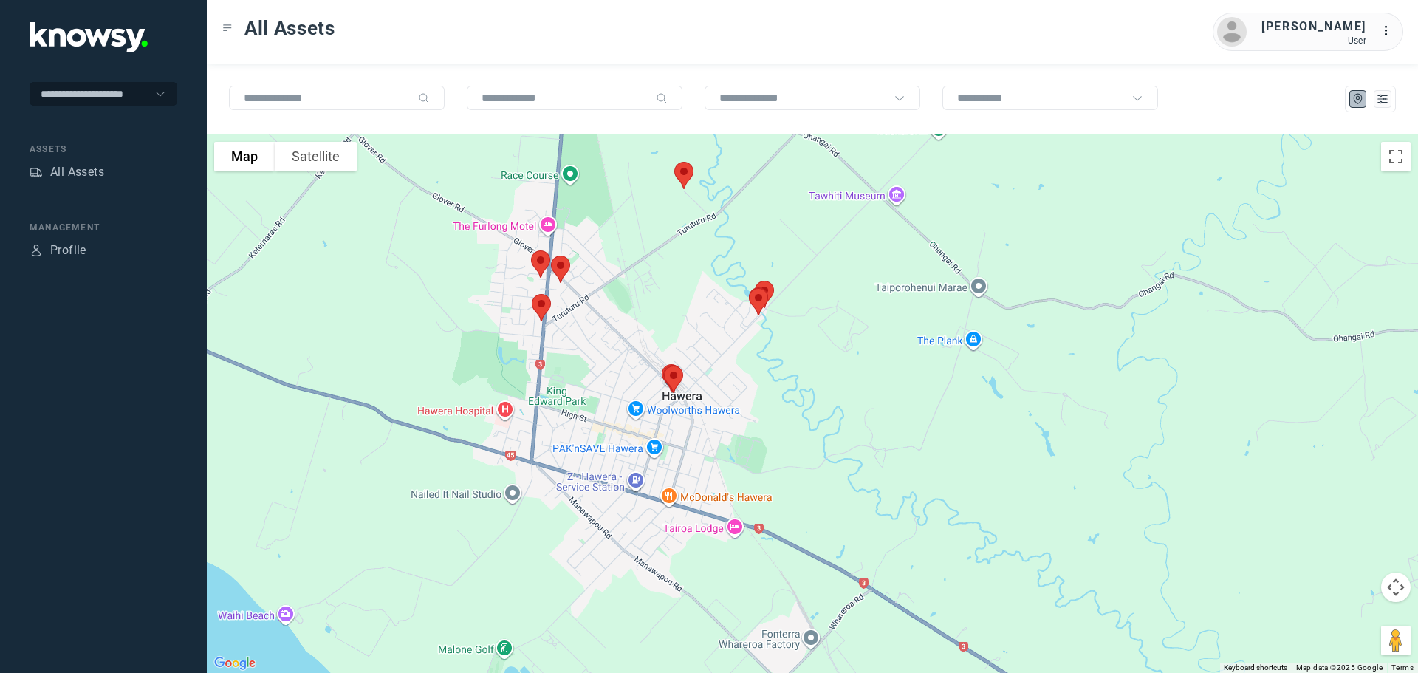
drag, startPoint x: 607, startPoint y: 308, endPoint x: 819, endPoint y: 442, distance: 250.0
click at [819, 442] on div at bounding box center [813, 403] width 1212 height 539
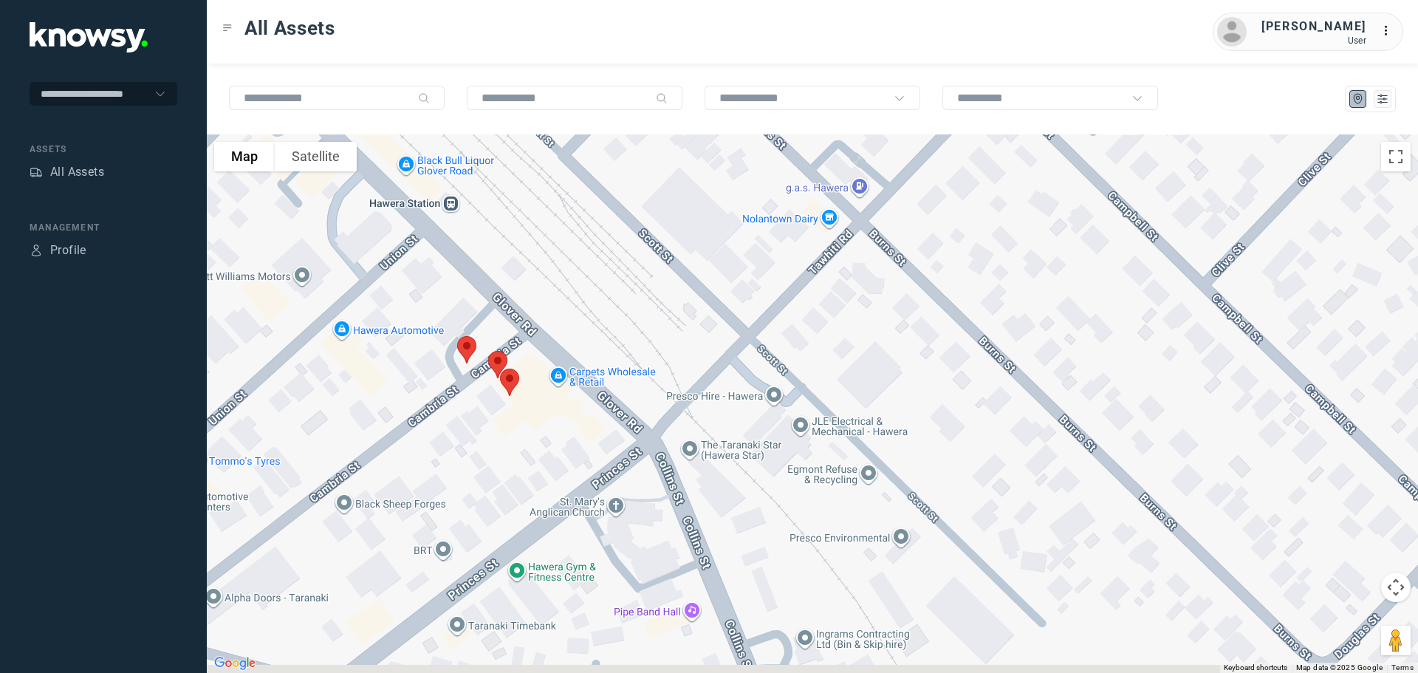
drag, startPoint x: 431, startPoint y: 539, endPoint x: 516, endPoint y: 408, distance: 156.6
click at [516, 408] on div at bounding box center [813, 403] width 1212 height 539
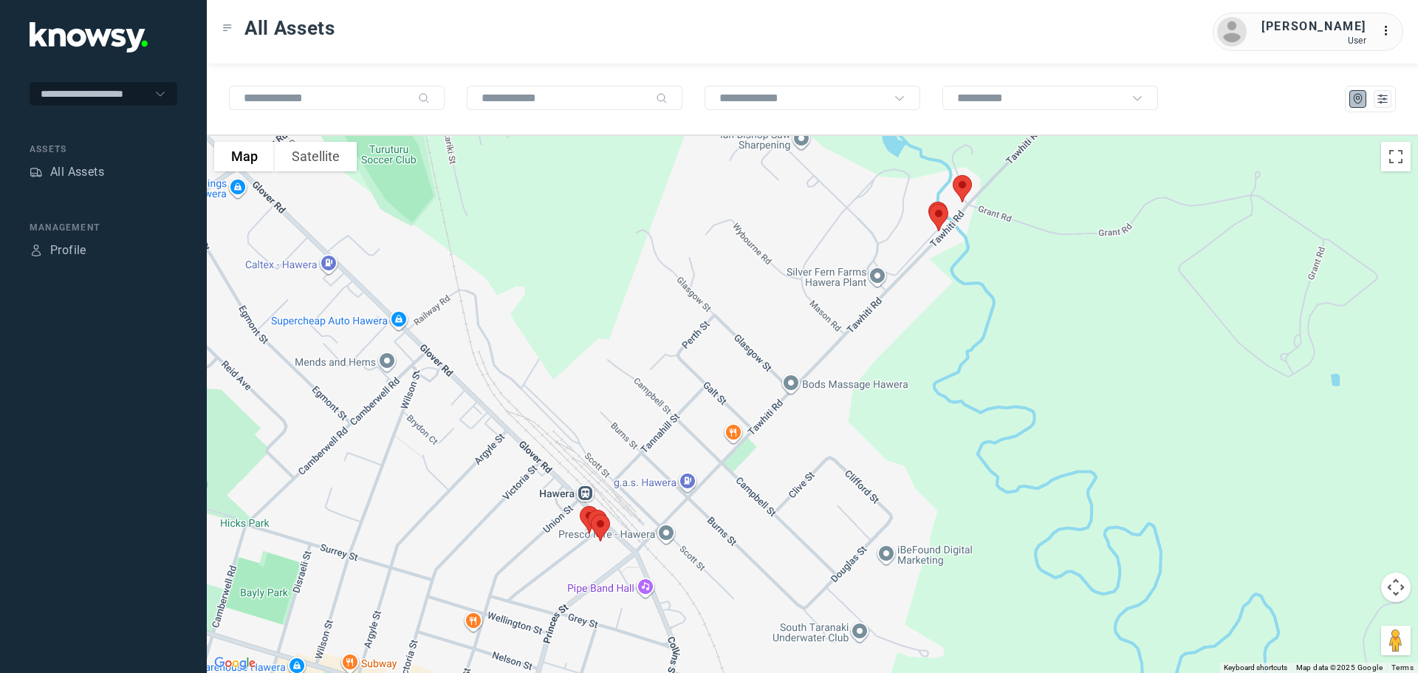
drag, startPoint x: 574, startPoint y: 431, endPoint x: 614, endPoint y: 496, distance: 75.6
click at [614, 496] on div at bounding box center [813, 403] width 1212 height 539
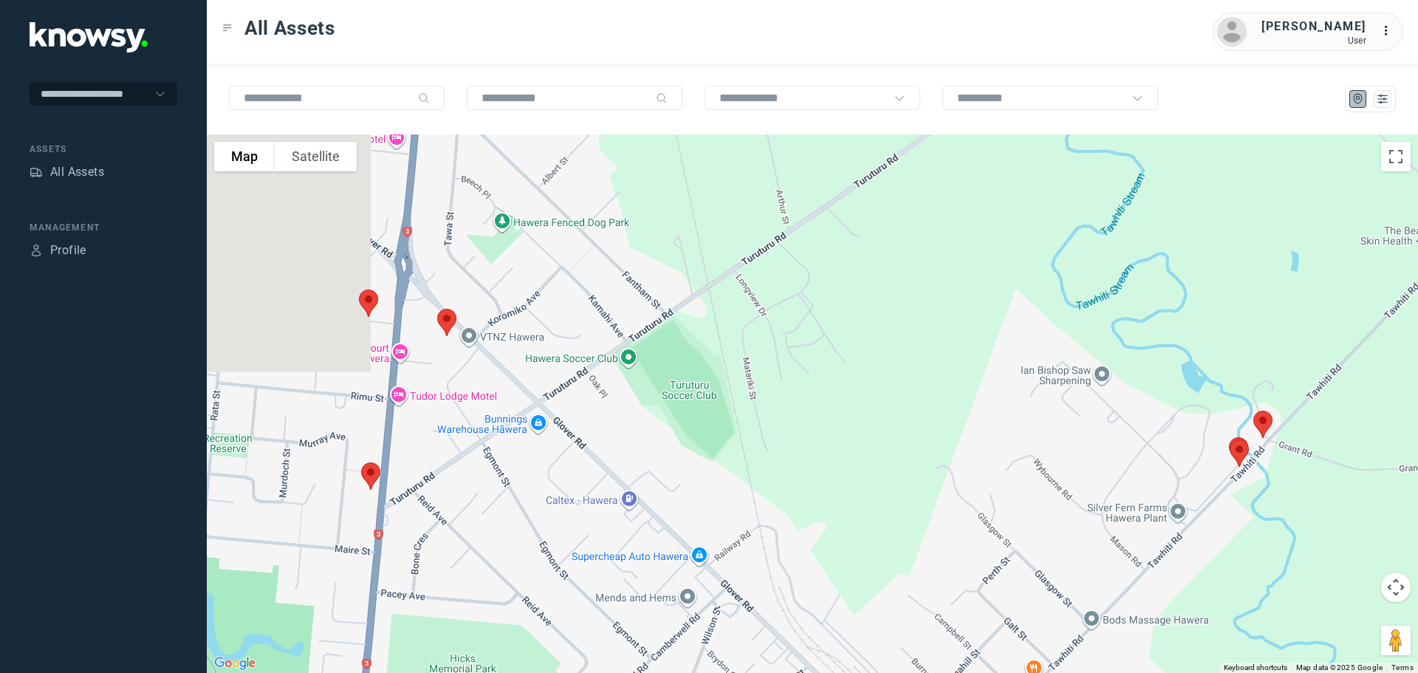
drag, startPoint x: 539, startPoint y: 419, endPoint x: 776, endPoint y: 538, distance: 264.6
click at [776, 538] on div at bounding box center [813, 403] width 1212 height 539
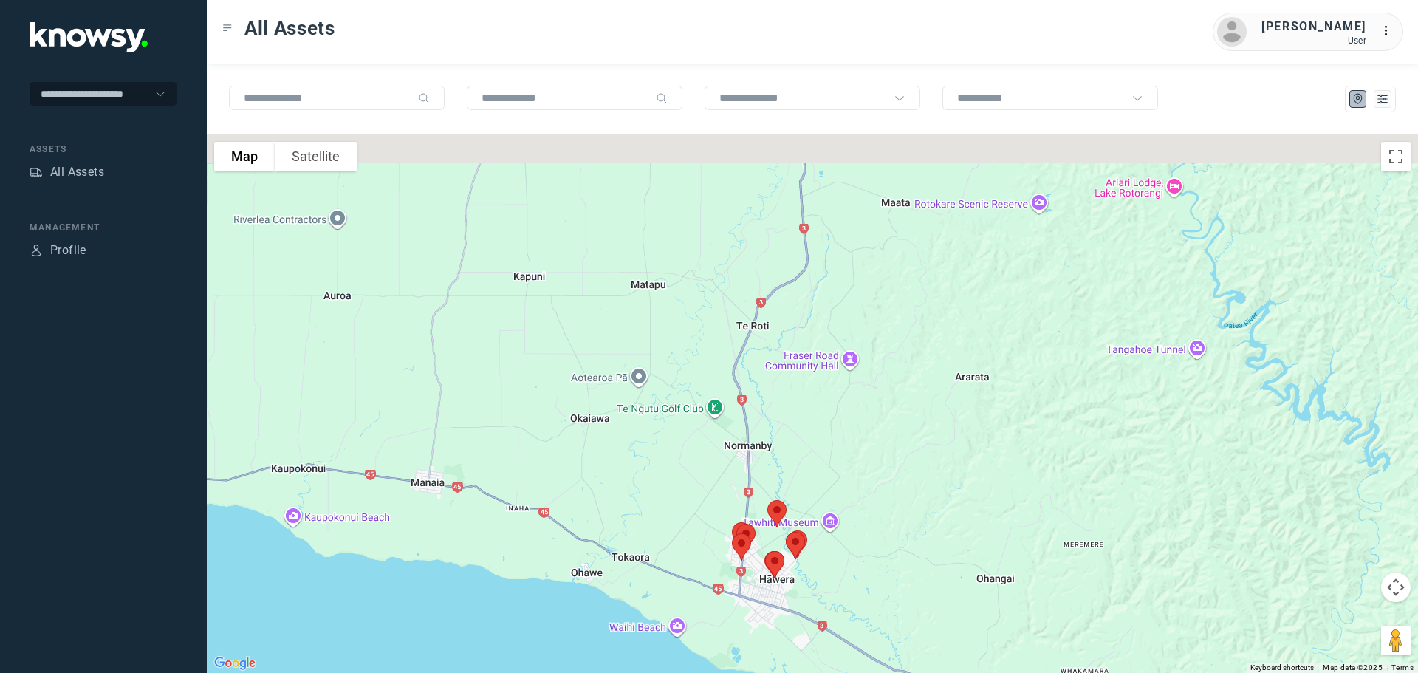
drag, startPoint x: 736, startPoint y: 388, endPoint x: 728, endPoint y: 563, distance: 175.3
click at [728, 563] on div at bounding box center [813, 403] width 1212 height 539
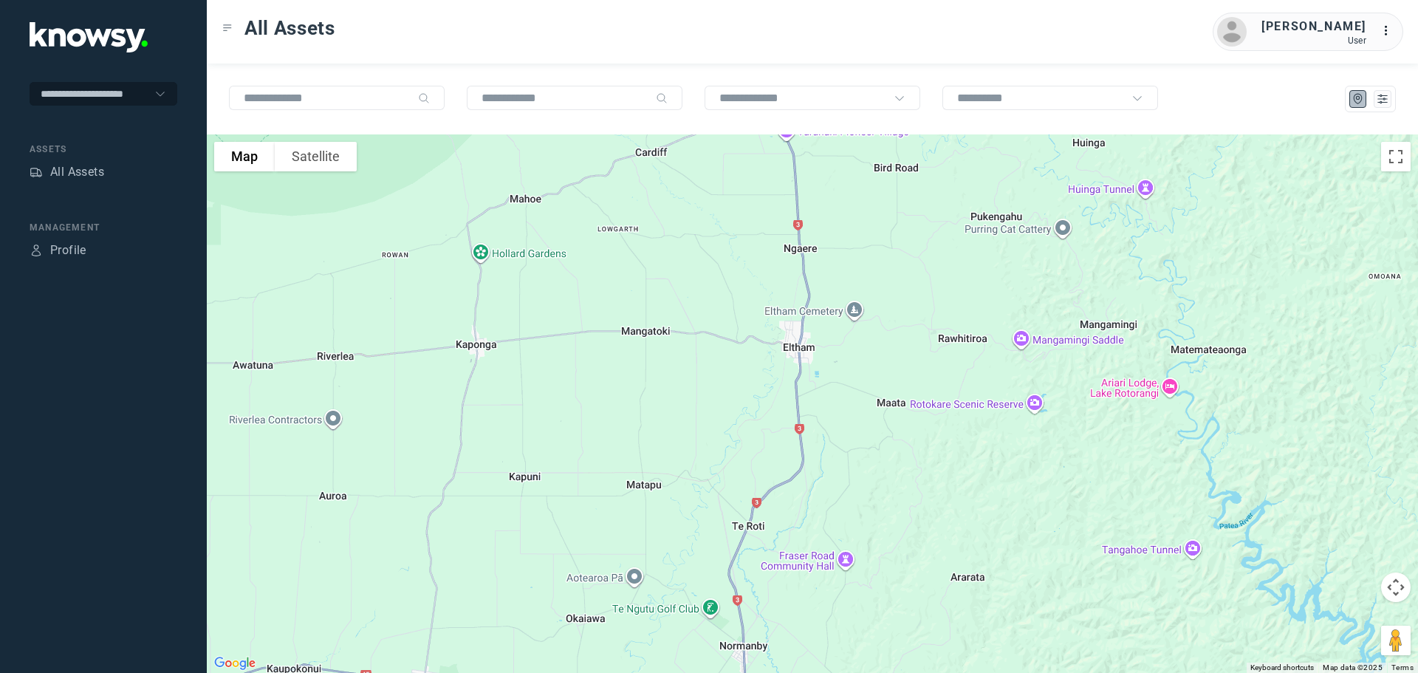
click at [734, 578] on div at bounding box center [813, 403] width 1212 height 539
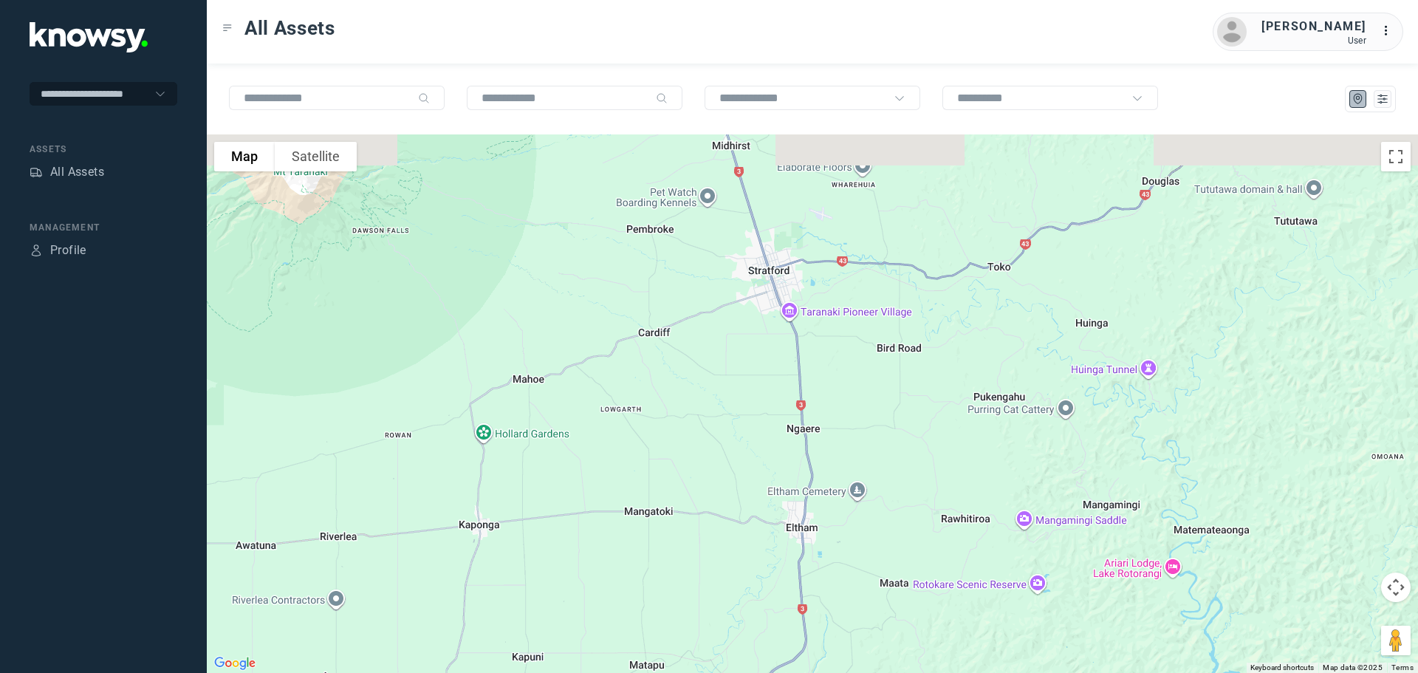
drag, startPoint x: 725, startPoint y: 542, endPoint x: 718, endPoint y: 541, distance: 7.5
click at [716, 560] on div at bounding box center [813, 403] width 1212 height 539
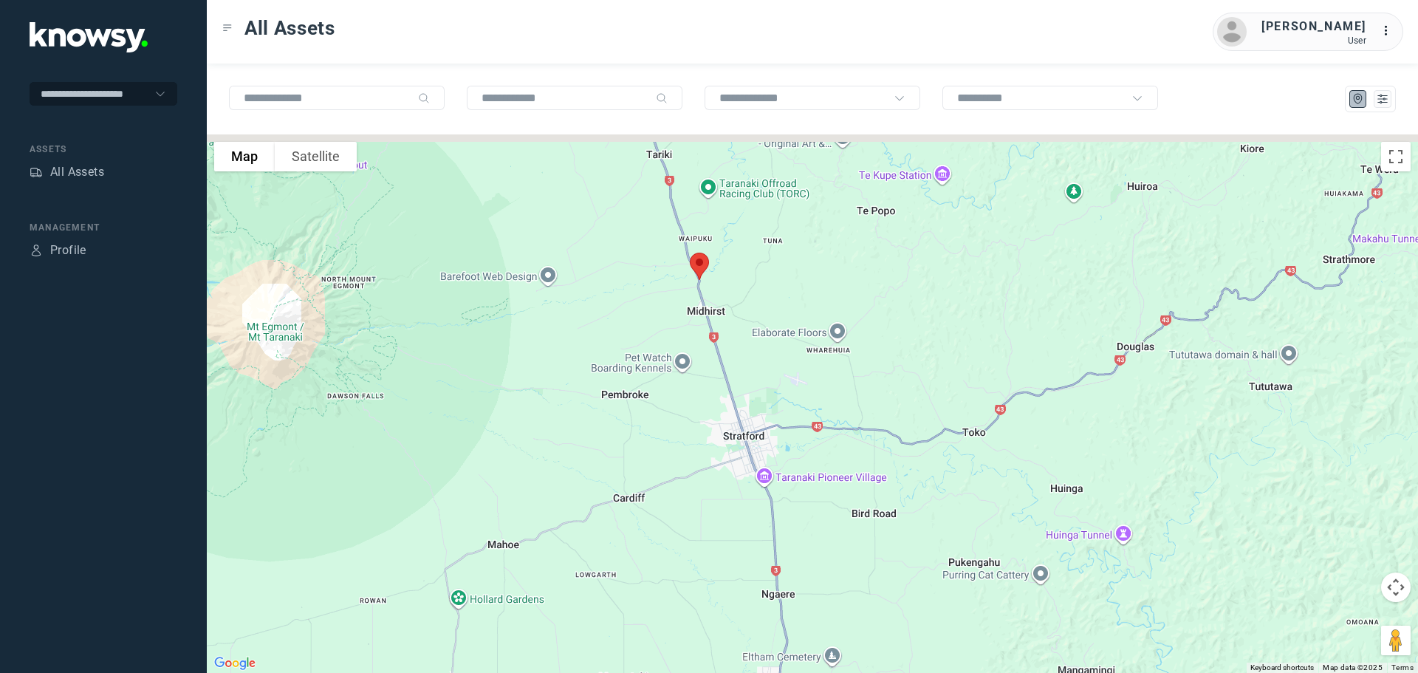
drag, startPoint x: 714, startPoint y: 544, endPoint x: 706, endPoint y: 601, distance: 58.2
click at [706, 601] on div at bounding box center [813, 403] width 1212 height 539
